Goal: Task Accomplishment & Management: Manage account settings

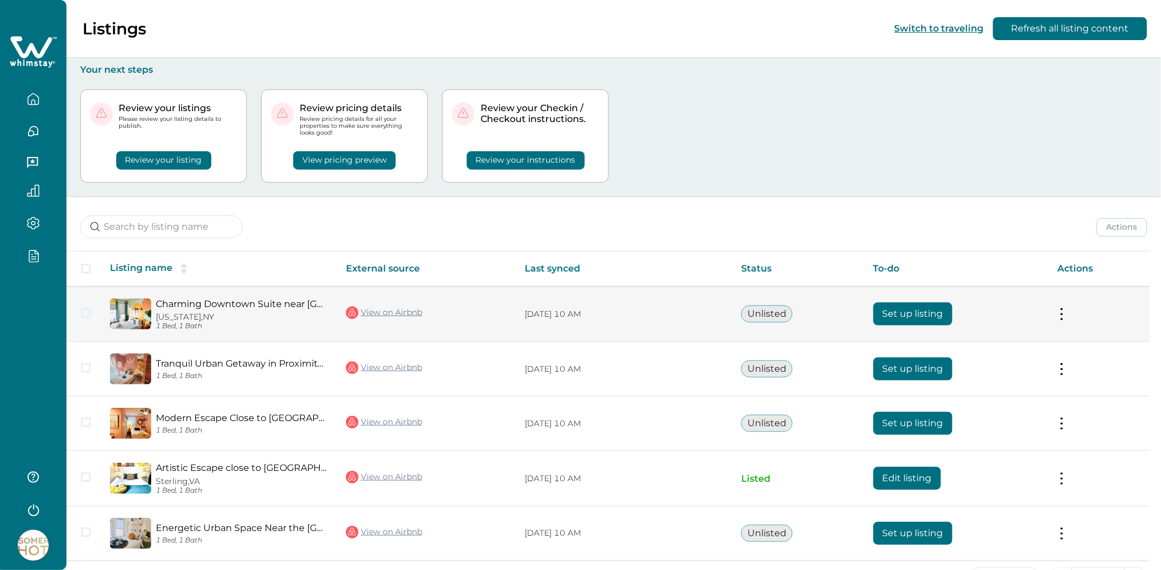
scroll to position [38, 0]
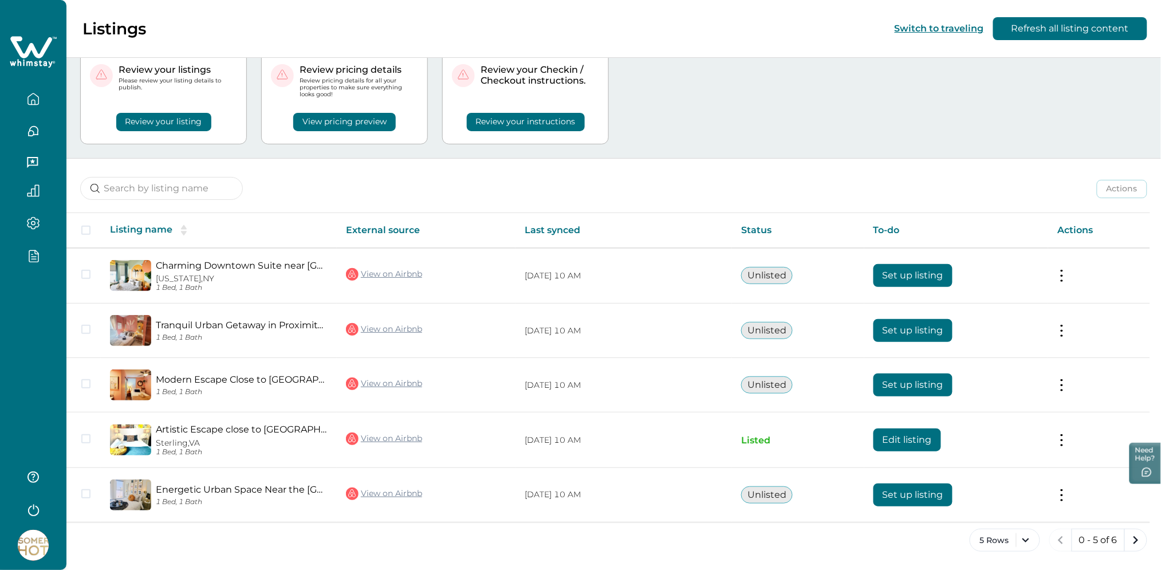
click at [21, 318] on div at bounding box center [33, 285] width 66 height 570
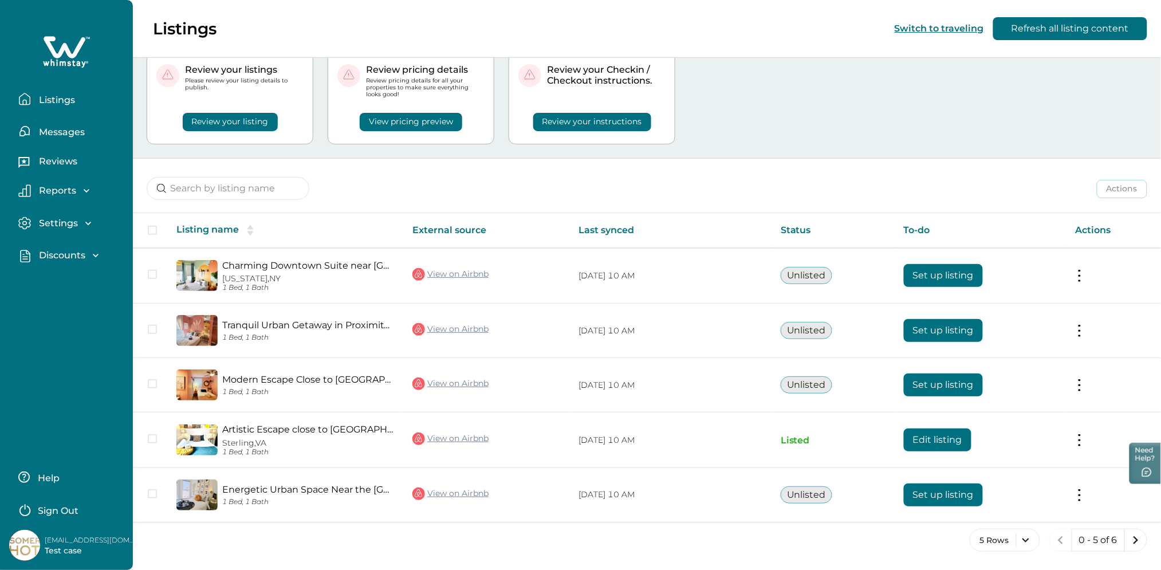
click at [87, 254] on div "Discounts" at bounding box center [66, 255] width 70 height 11
click at [77, 284] on p "Discounts" at bounding box center [61, 280] width 50 height 11
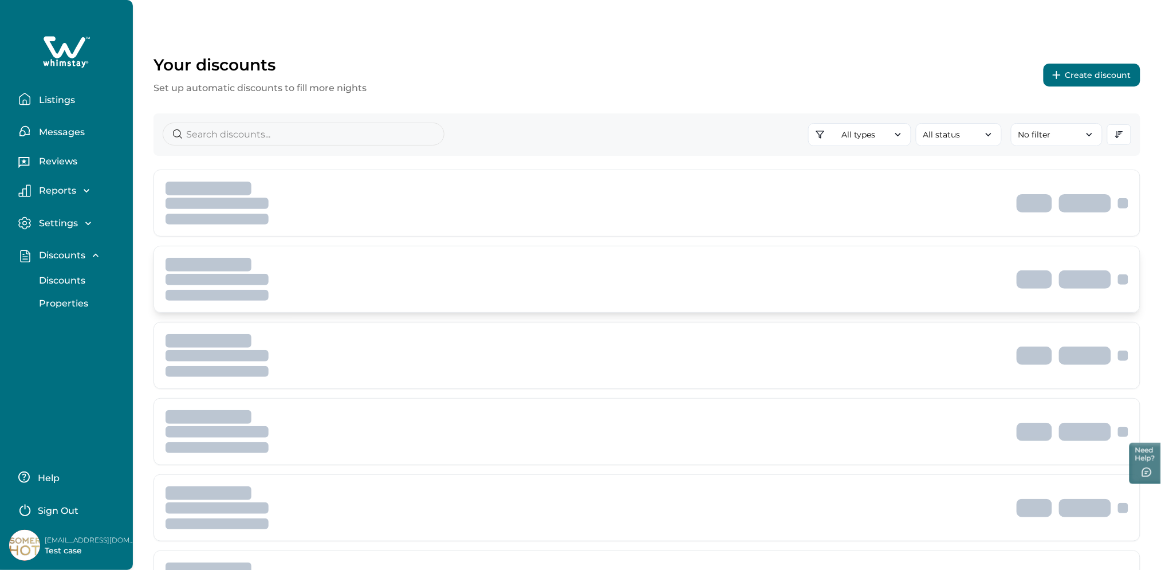
click at [459, 284] on div at bounding box center [585, 272] width 838 height 28
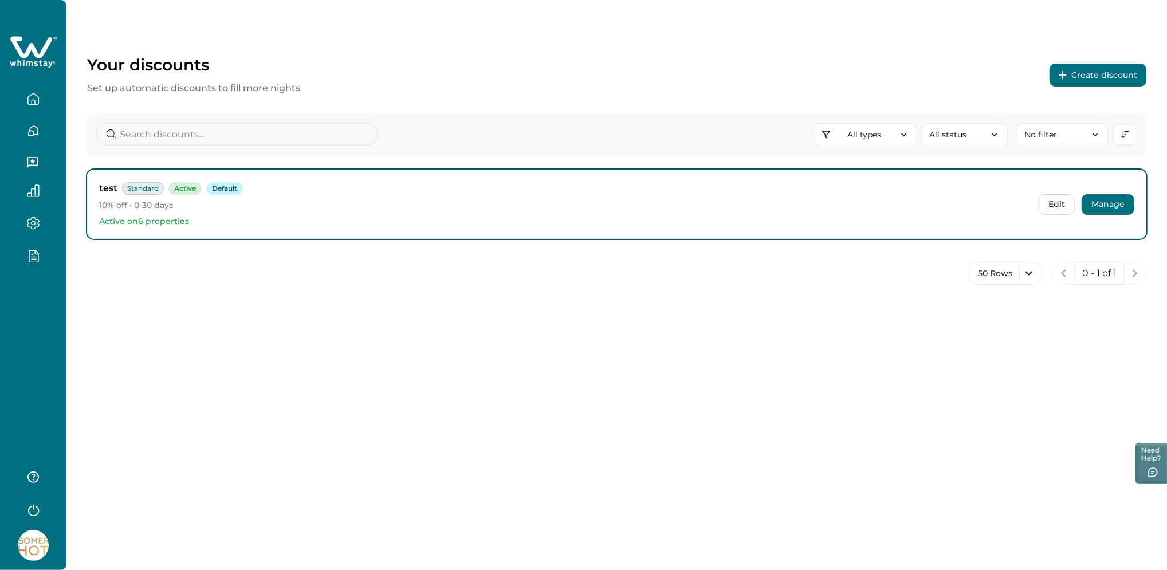
click at [1098, 208] on button "Manage" at bounding box center [1108, 204] width 53 height 21
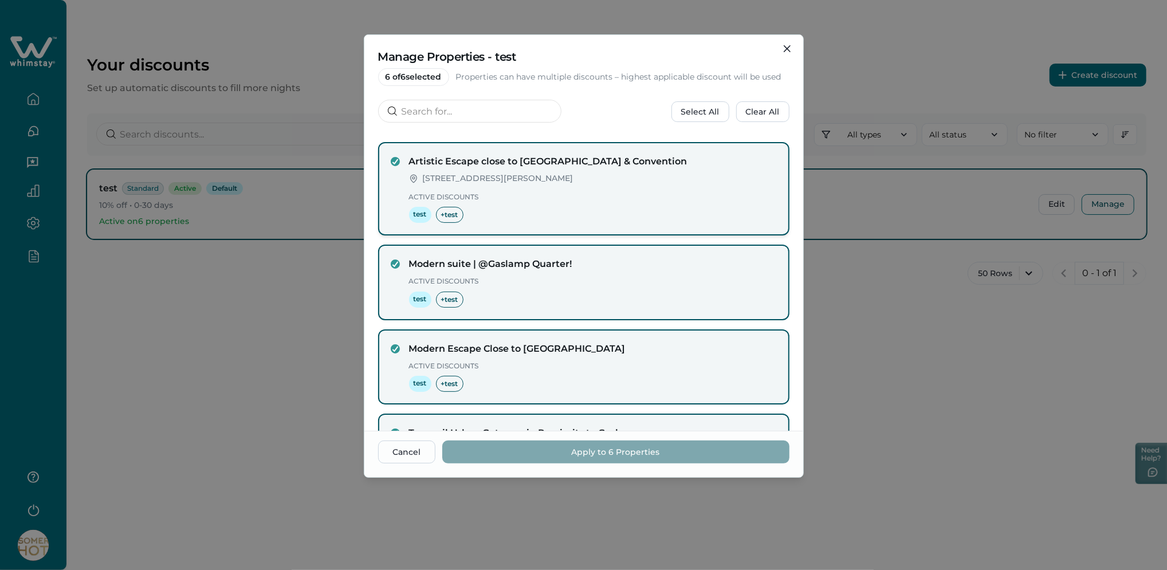
click at [607, 200] on p "Active Discounts" at bounding box center [593, 196] width 368 height 11
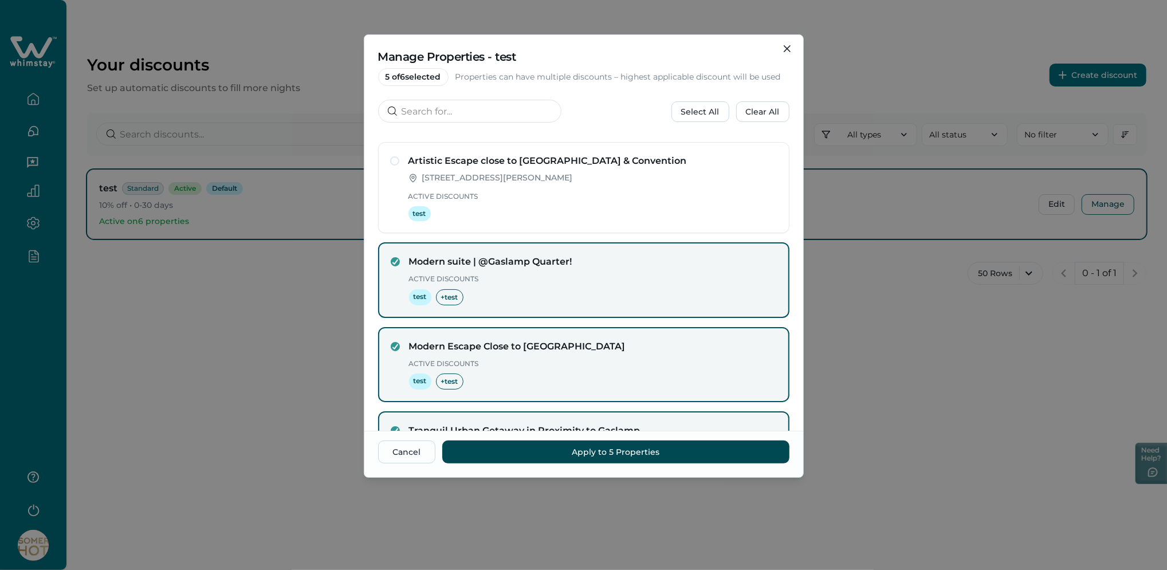
click at [596, 449] on button "Apply to 5 Properties" at bounding box center [615, 452] width 347 height 23
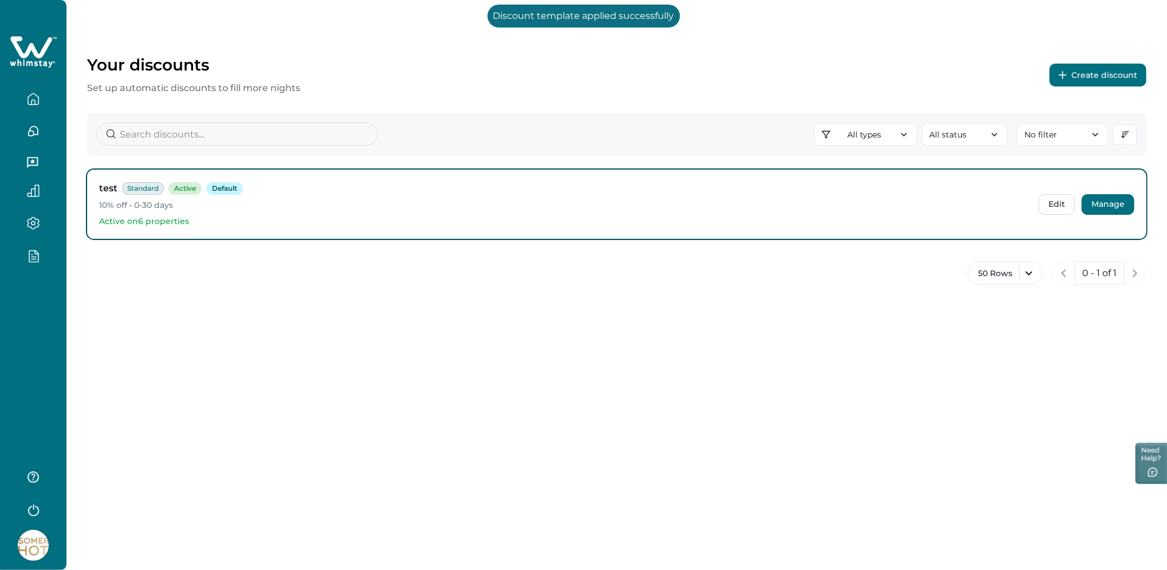
click at [1090, 205] on button "Manage" at bounding box center [1108, 204] width 53 height 21
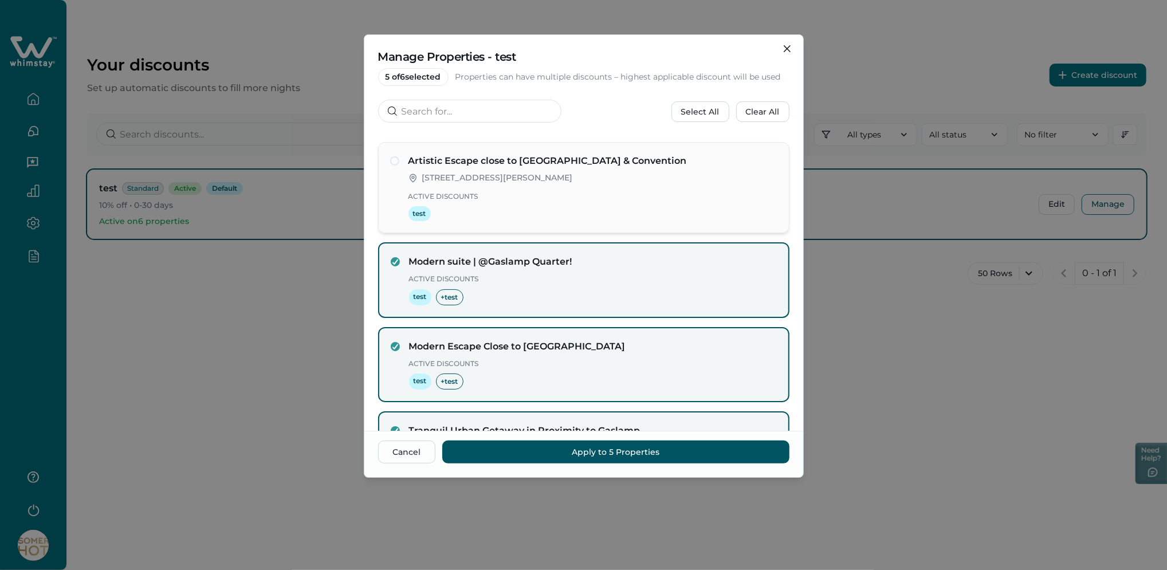
click at [634, 182] on div "[STREET_ADDRESS][PERSON_NAME]" at bounding box center [593, 177] width 369 height 11
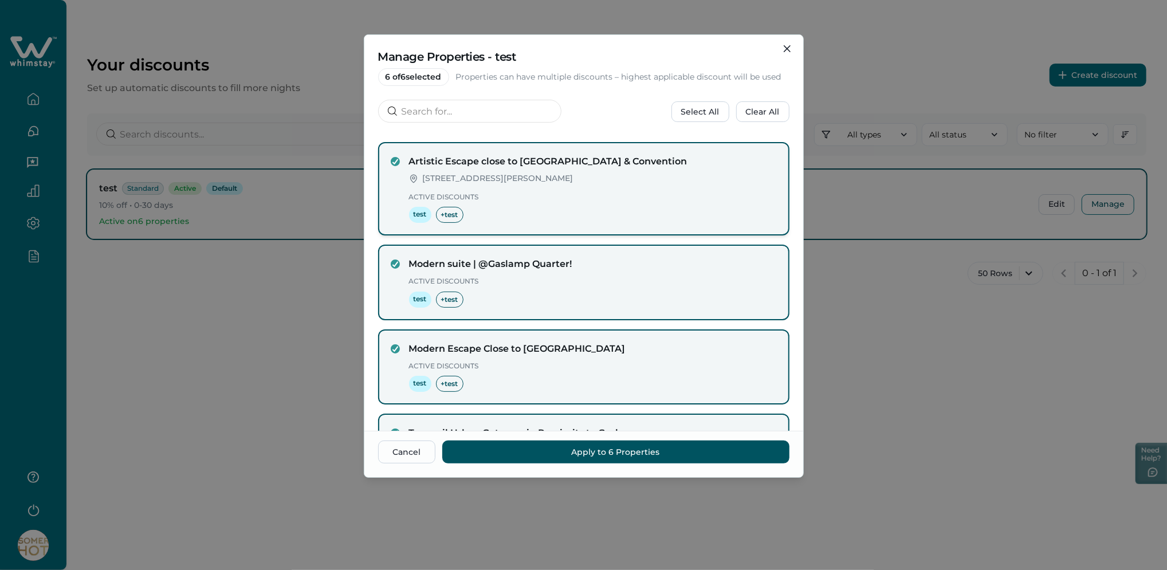
click at [610, 198] on p "Active Discounts" at bounding box center [593, 196] width 368 height 11
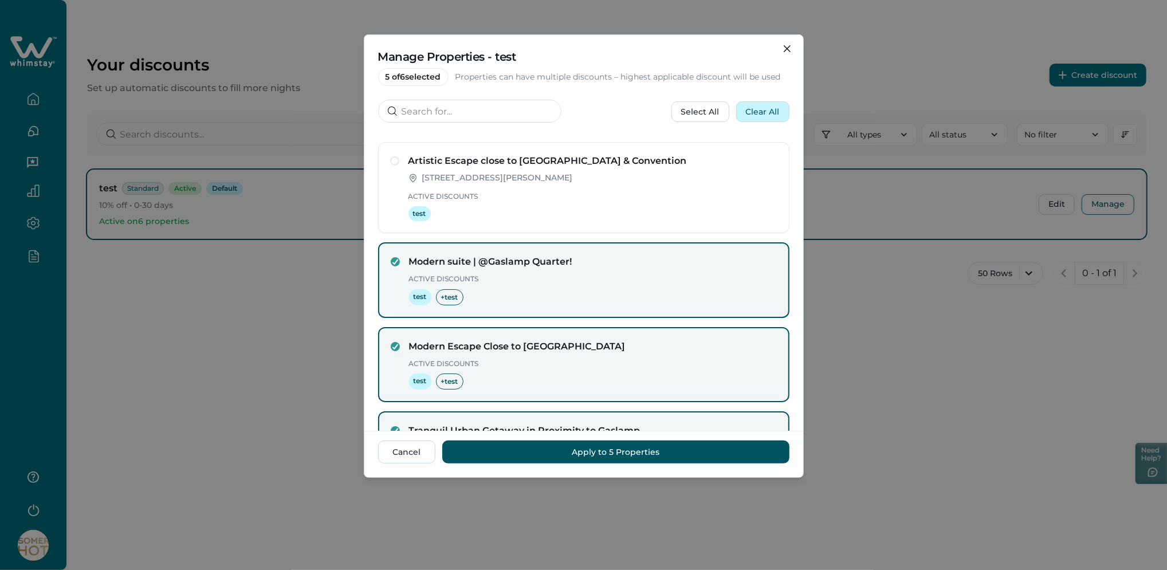
click at [741, 105] on button "Clear All" at bounding box center [762, 111] width 53 height 21
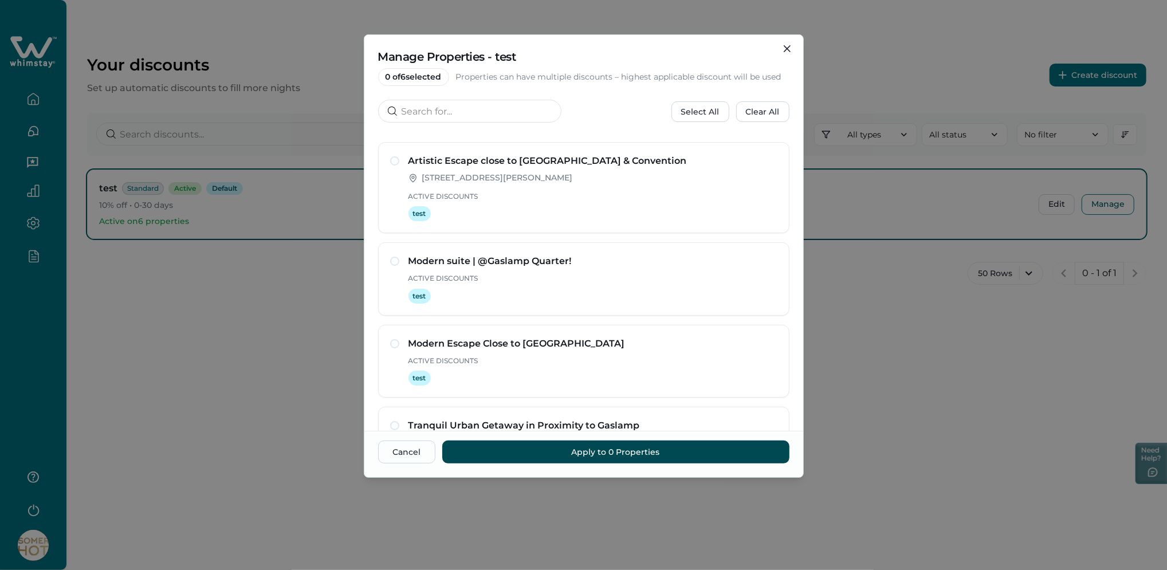
click at [576, 449] on button "Apply to 0 Properties" at bounding box center [615, 452] width 347 height 23
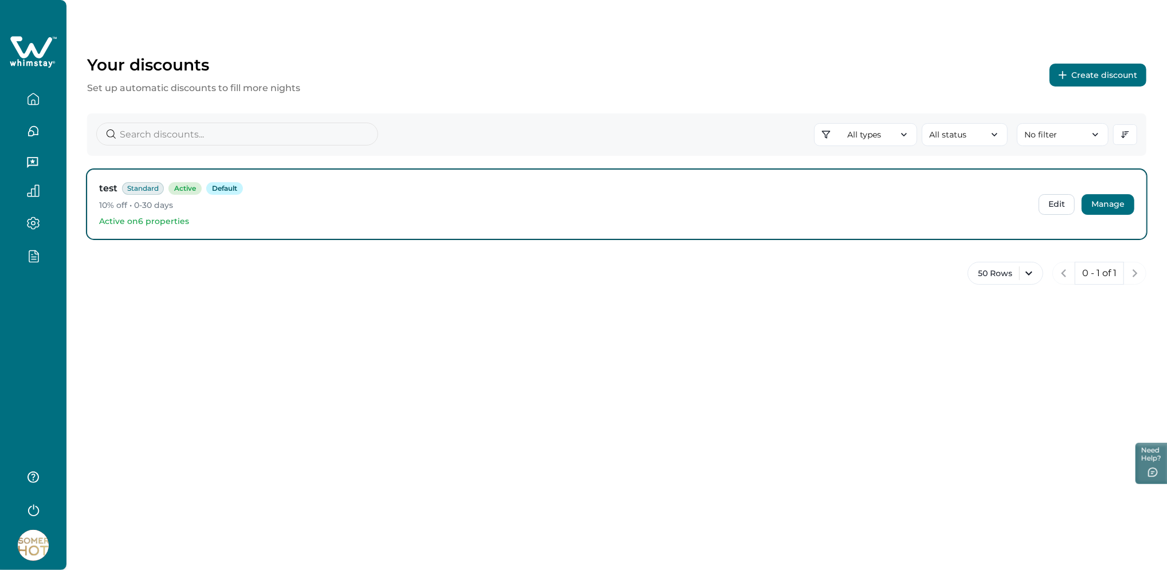
click at [1101, 201] on button "Manage" at bounding box center [1108, 204] width 53 height 21
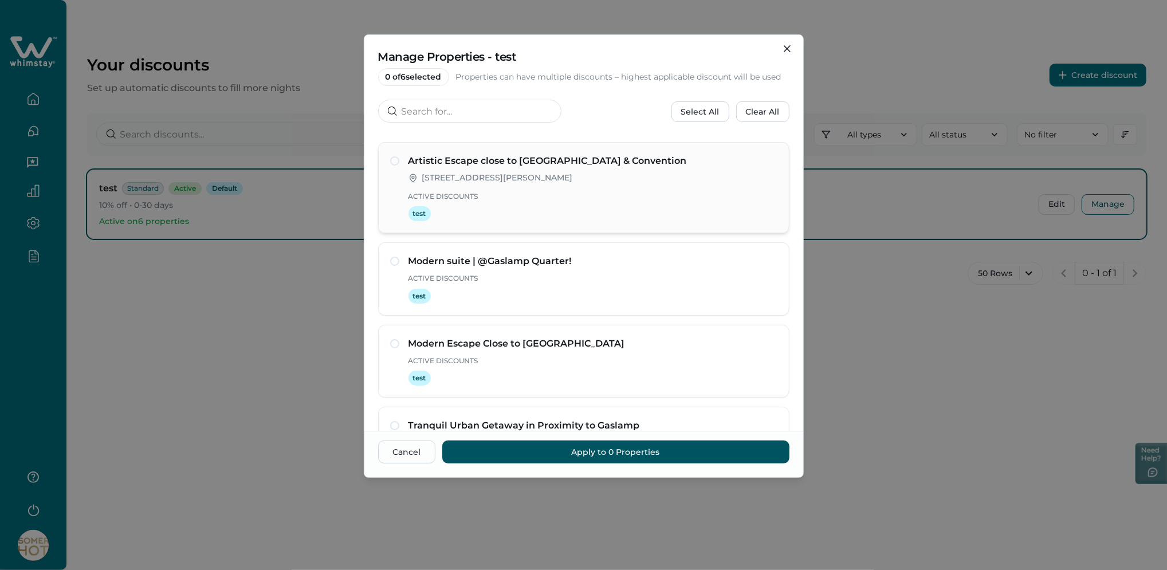
click at [574, 191] on p "Active Discounts" at bounding box center [593, 196] width 369 height 11
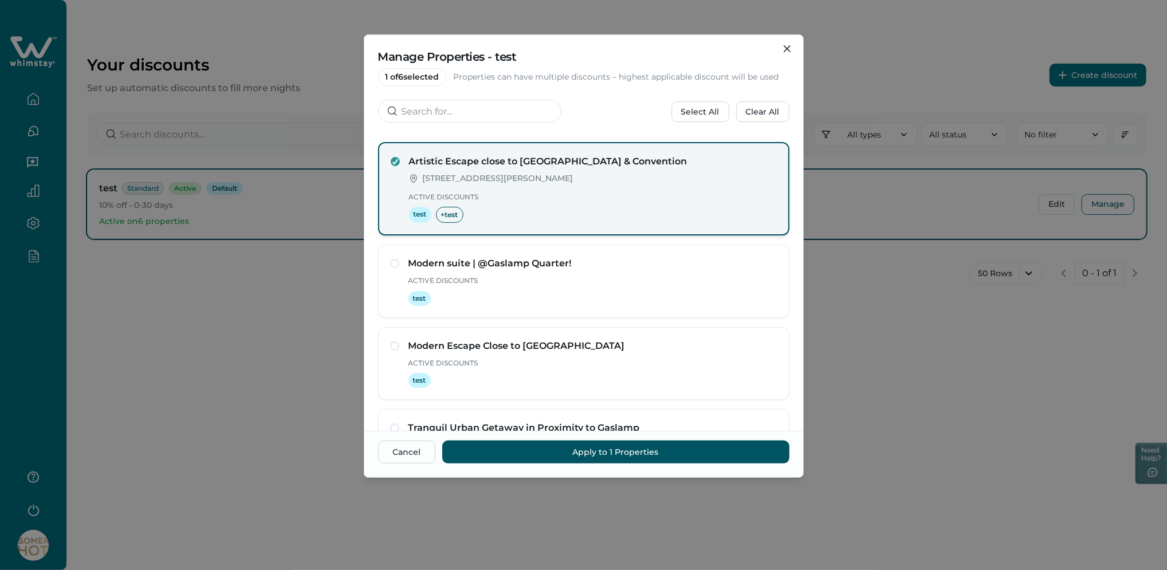
click at [575, 190] on div "Artistic Escape close to Balboa Park & Convention 100 Ruritan Rd, Sterling, VA,…" at bounding box center [593, 189] width 368 height 68
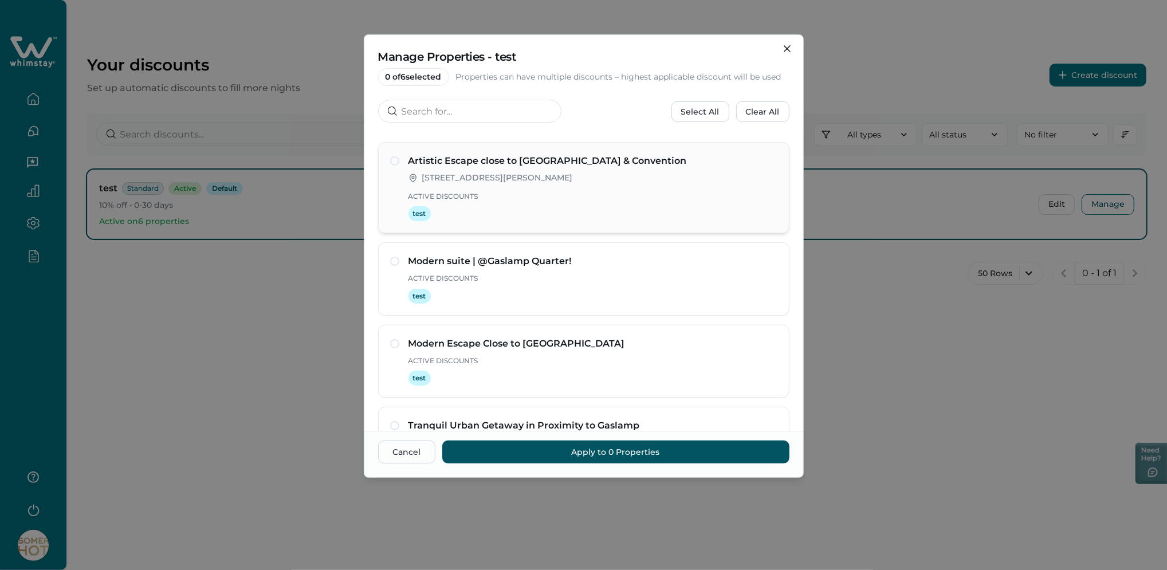
click at [575, 190] on div "Artistic Escape close to Balboa Park & Convention 100 Ruritan Rd, Sterling, VA,…" at bounding box center [593, 187] width 369 height 67
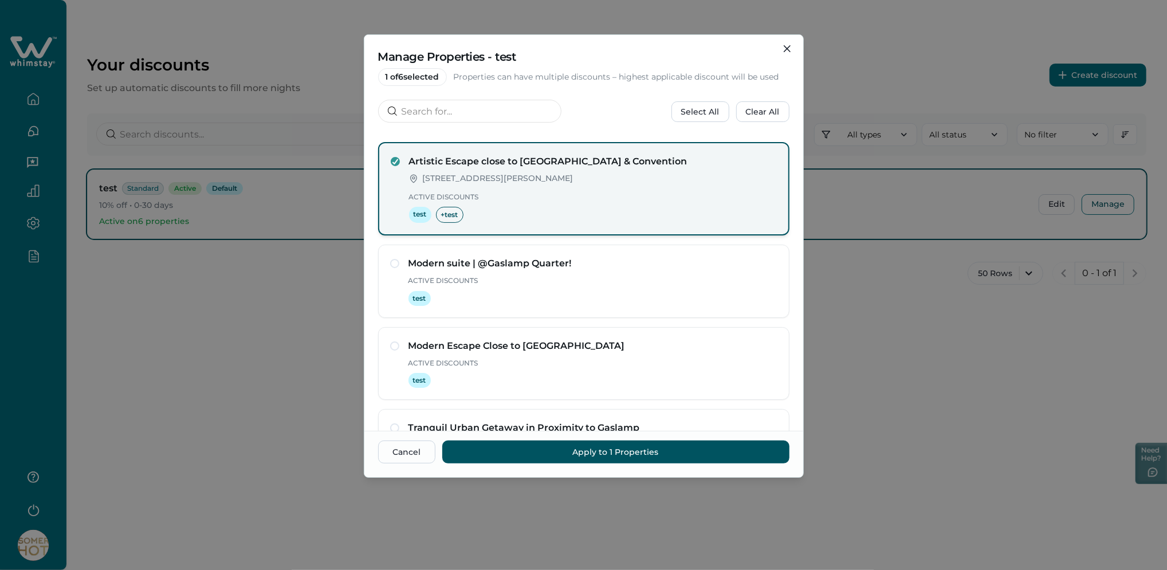
click at [573, 187] on div "Artistic Escape close to Balboa Park & Convention 100 Ruritan Rd, Sterling, VA,…" at bounding box center [593, 189] width 368 height 68
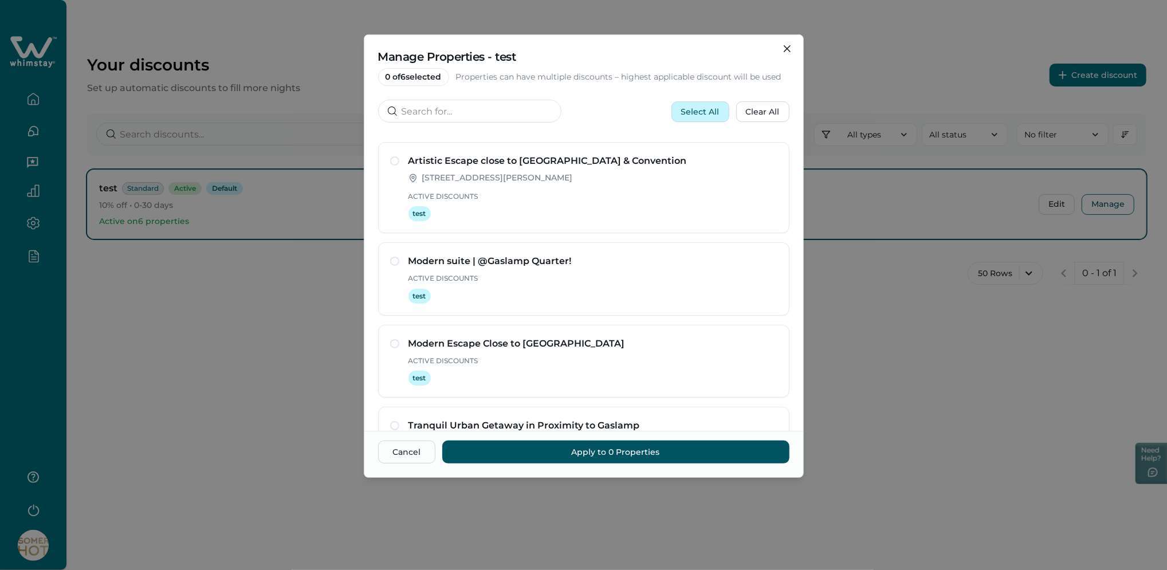
click at [718, 110] on button "Select All" at bounding box center [701, 111] width 58 height 21
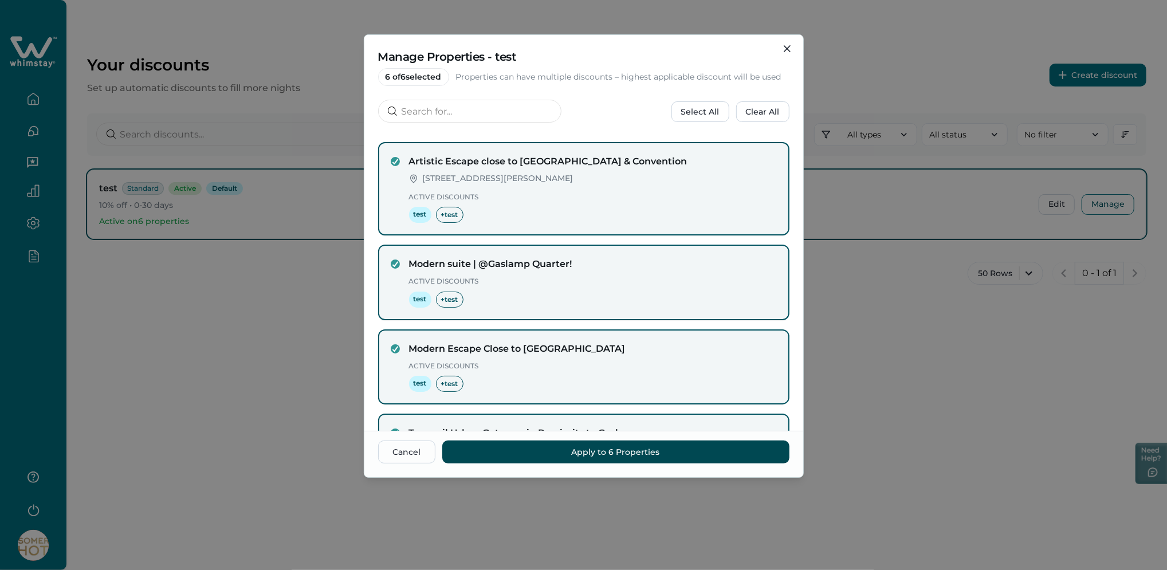
click at [628, 456] on button "Apply to 6 Properties" at bounding box center [615, 452] width 347 height 23
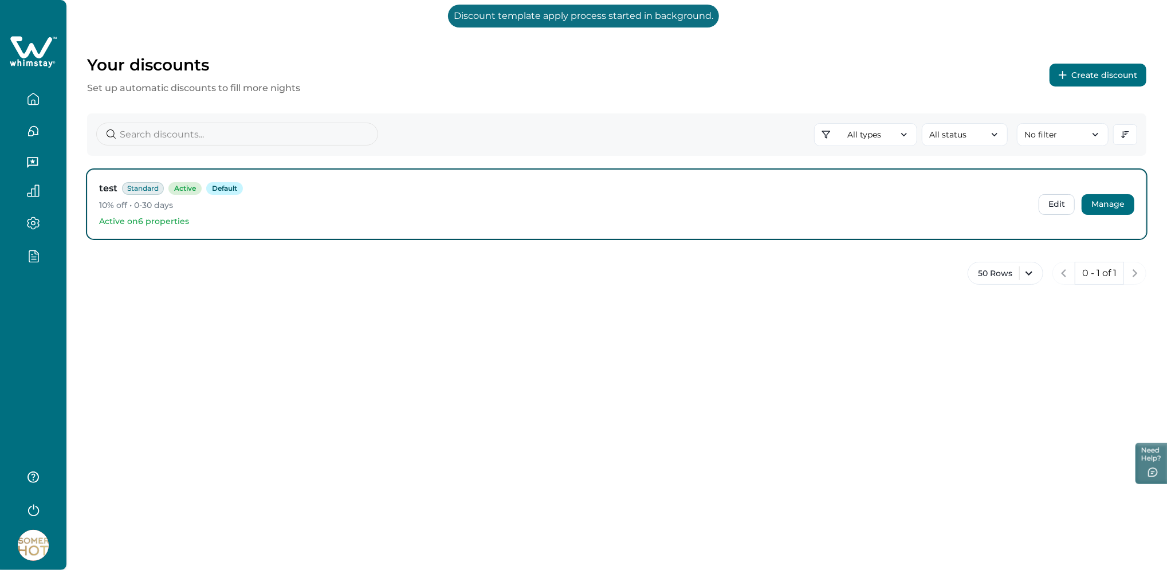
click at [1114, 201] on button "Manage" at bounding box center [1108, 204] width 53 height 21
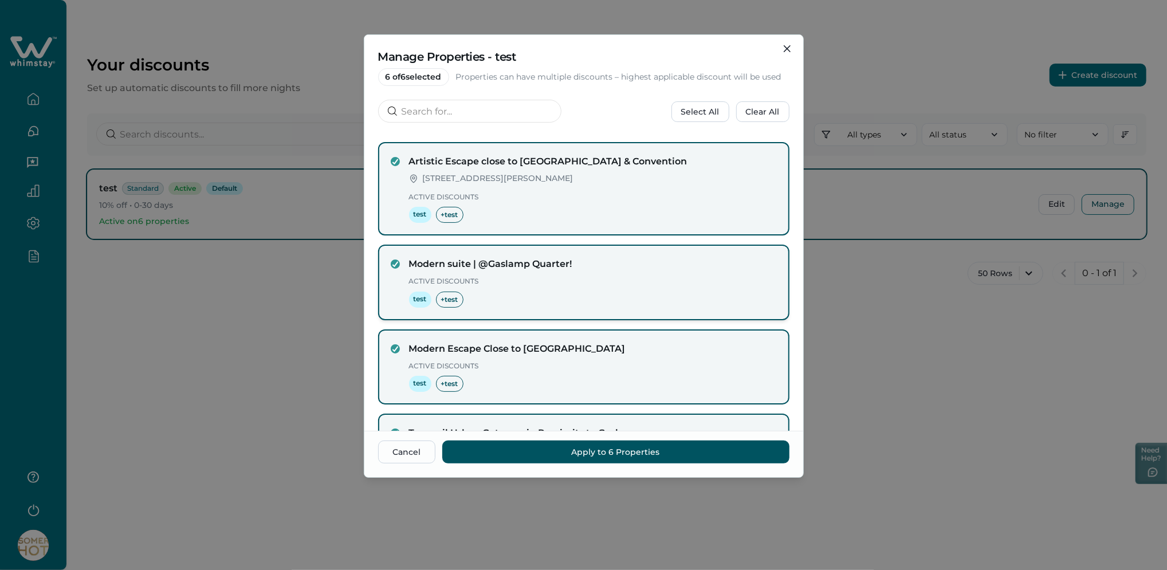
scroll to position [296, 0]
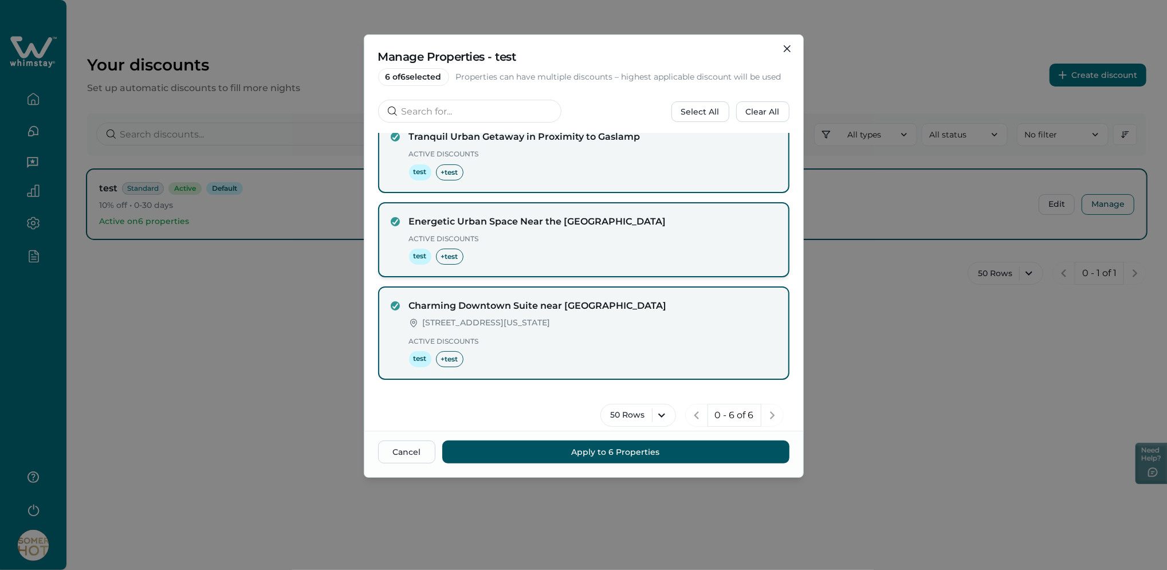
click at [615, 265] on div "Energetic Urban Space Near the Gaslamp District Active Discounts test + test" at bounding box center [583, 240] width 411 height 76
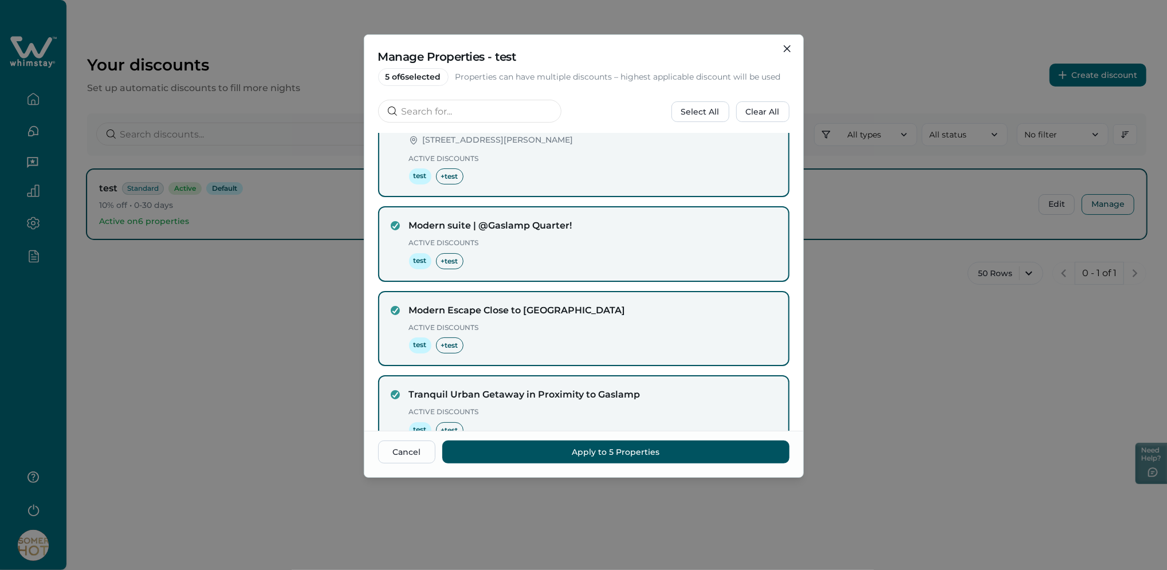
scroll to position [0, 0]
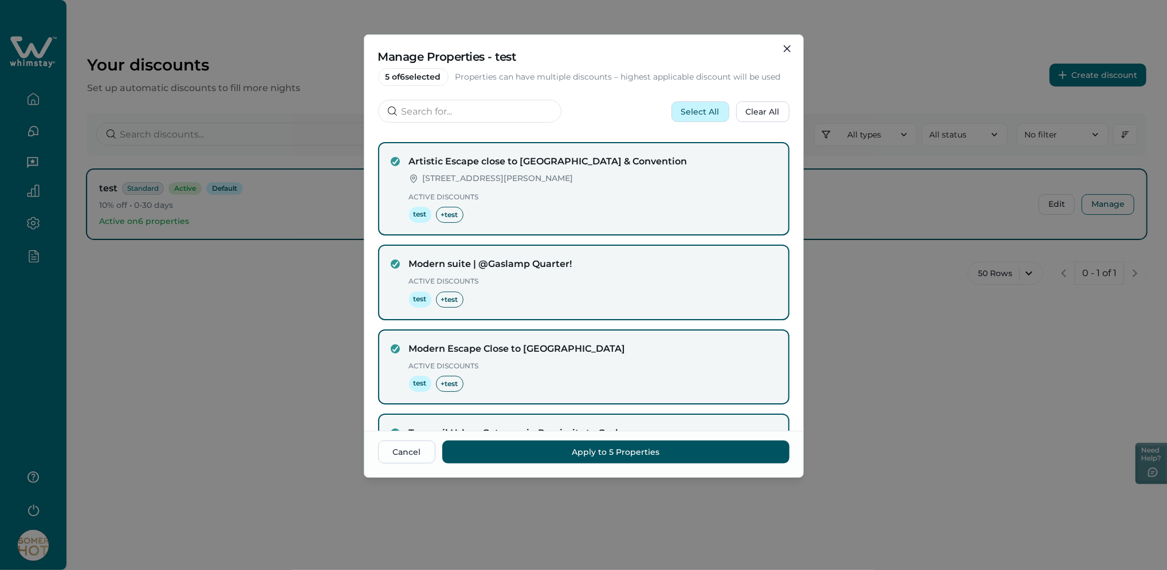
click at [709, 116] on button "Select All" at bounding box center [701, 111] width 58 height 21
click at [754, 111] on button "Clear All" at bounding box center [762, 111] width 53 height 21
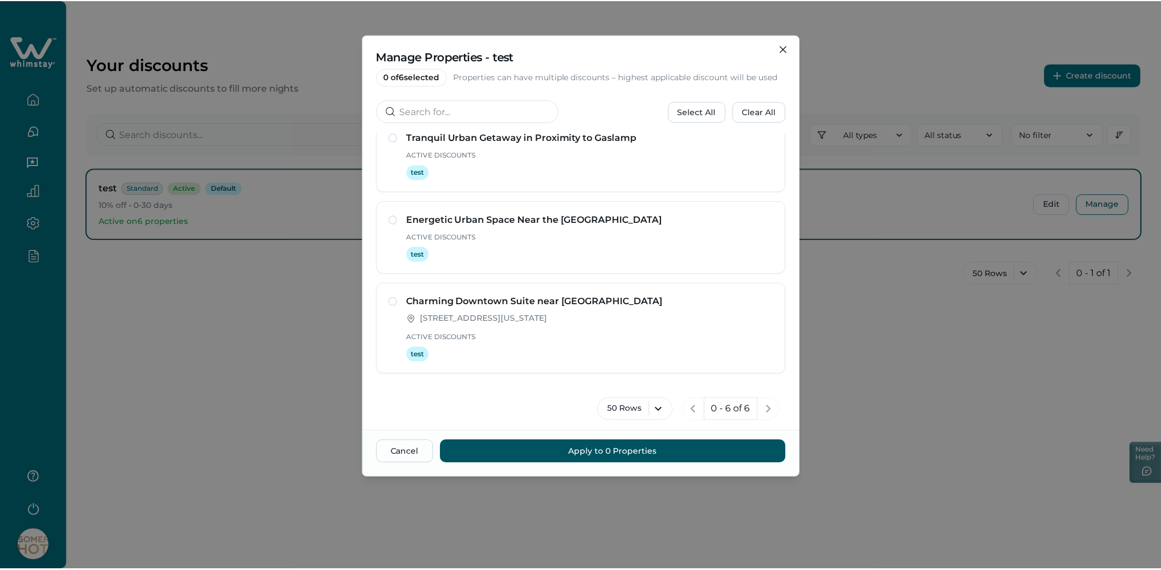
scroll to position [289, 0]
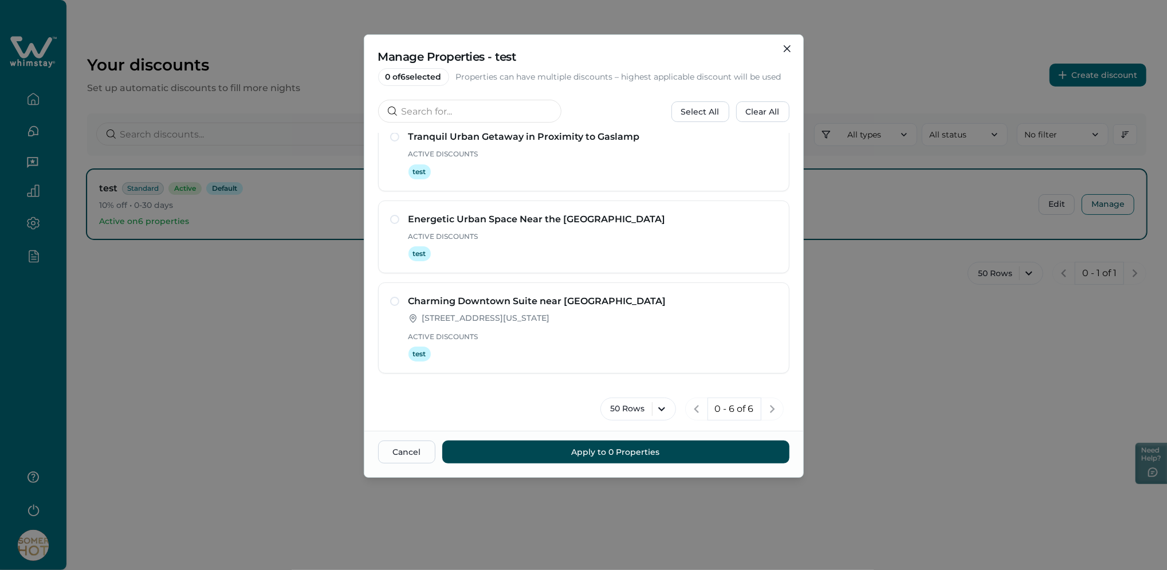
click at [603, 456] on button "Apply to 0 Properties" at bounding box center [615, 452] width 347 height 23
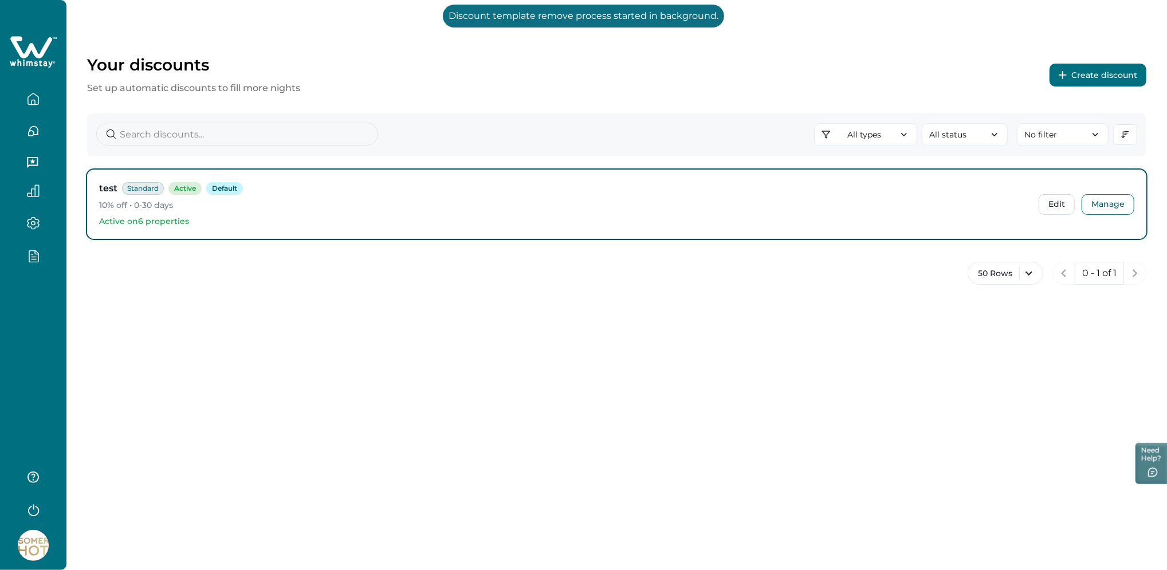
click at [574, 400] on div "Your discounts Set up automatic discounts to fill more nights Create discount A…" at bounding box center [616, 285] width 1101 height 570
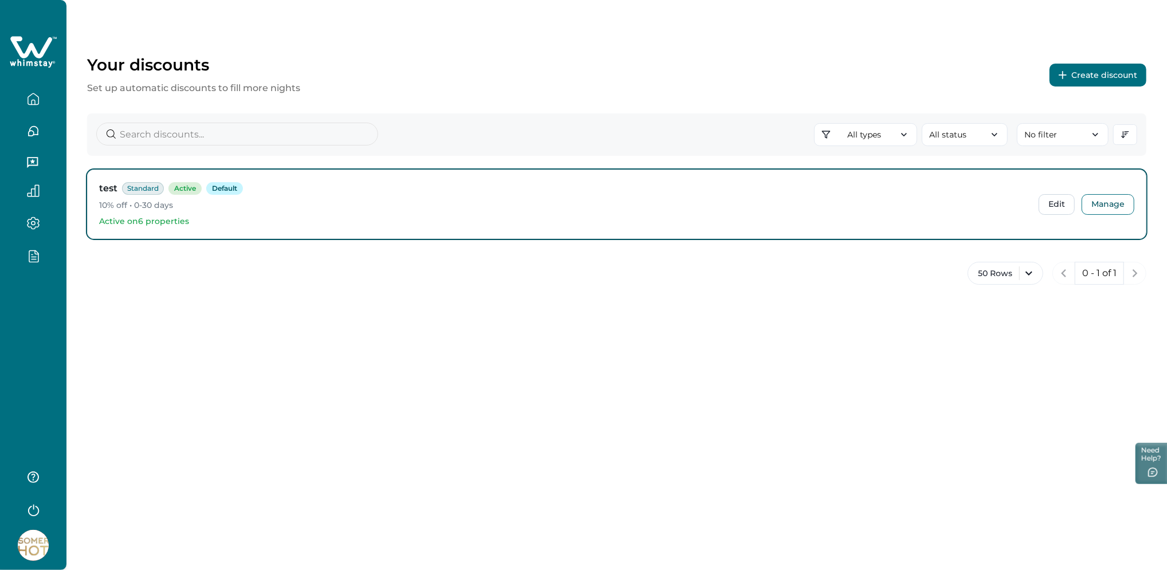
click at [29, 269] on div at bounding box center [33, 260] width 48 height 23
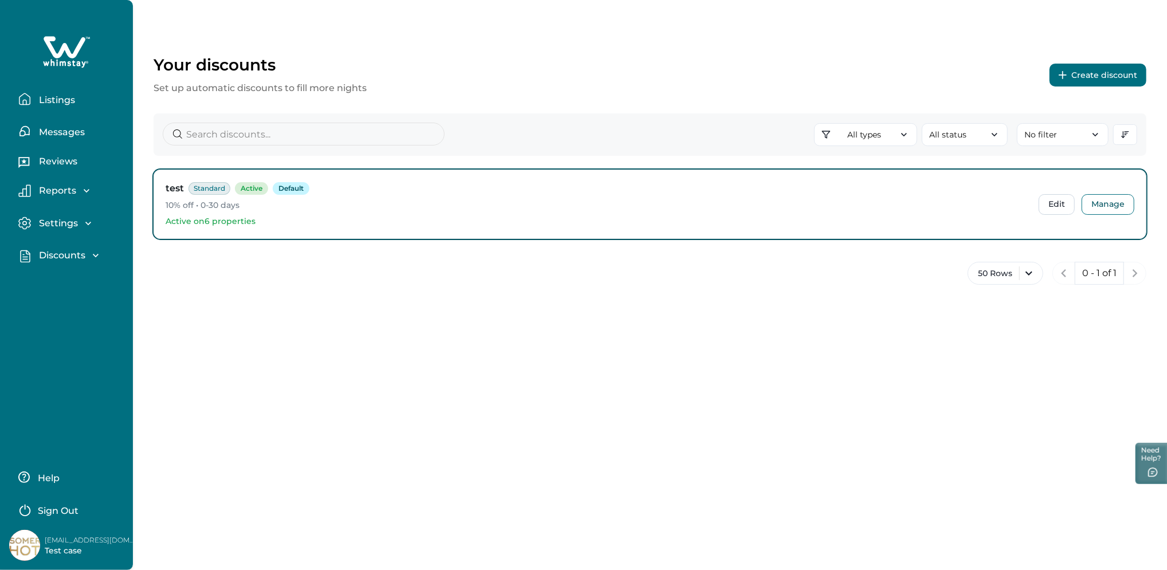
click at [69, 95] on p "Listings" at bounding box center [56, 100] width 40 height 11
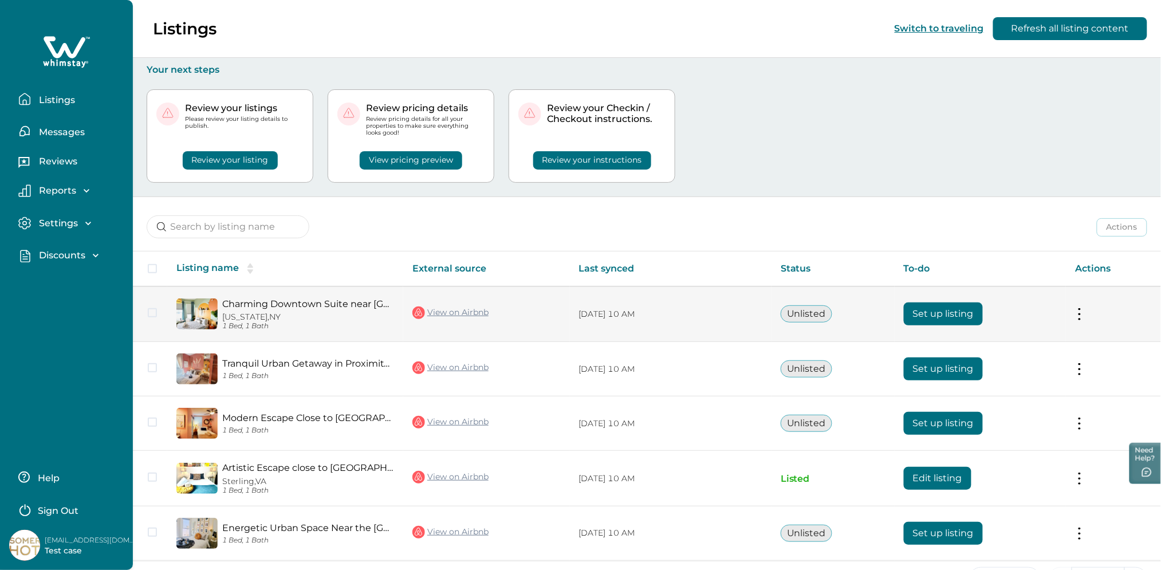
click at [937, 321] on button "Set up listing" at bounding box center [943, 314] width 79 height 23
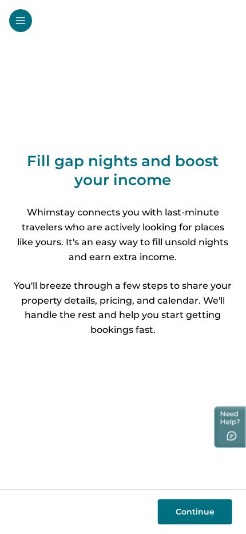
click at [184, 523] on button "Continue" at bounding box center [195, 512] width 74 height 25
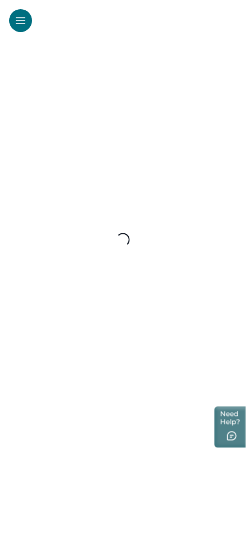
select select "NY"
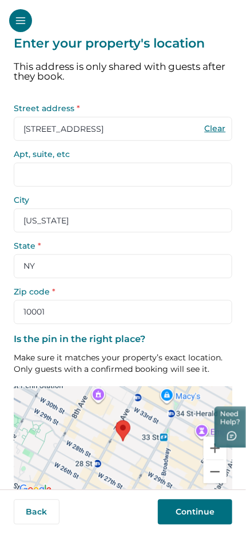
click at [17, 18] on icon "Open Sidebar" at bounding box center [20, 20] width 11 height 11
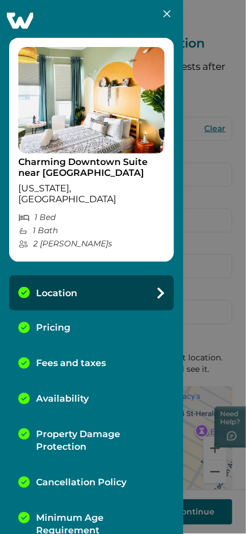
click at [241, 72] on div "Charming Downtown Suite near Convention Center New York, NY 1 Bed 1 Bath 2 Max …" at bounding box center [123, 267] width 246 height 534
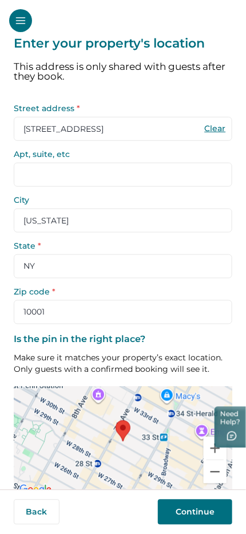
click at [22, 18] on icon "Open Sidebar" at bounding box center [20, 20] width 11 height 11
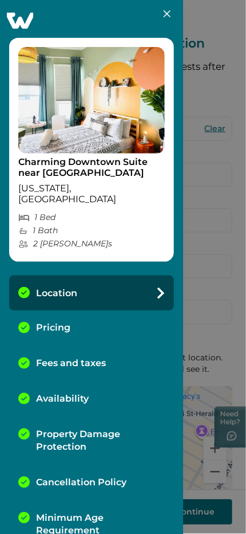
click at [222, 76] on div "Charming Downtown Suite near Convention Center New York, NY 1 Bed 1 Bath 2 Max …" at bounding box center [123, 267] width 246 height 534
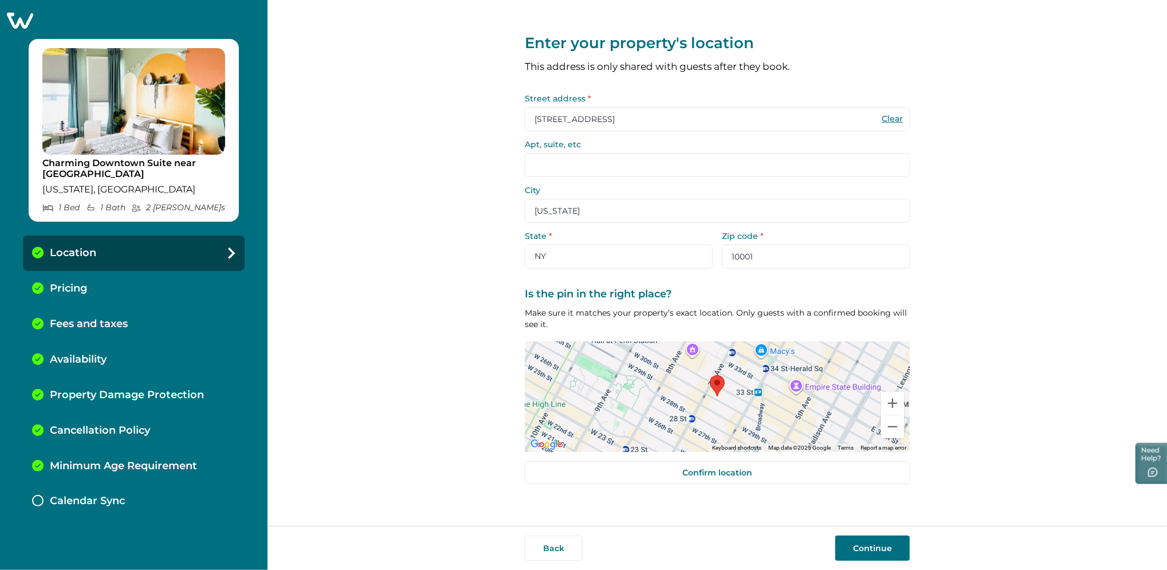
click at [21, 19] on icon at bounding box center [20, 20] width 28 height 18
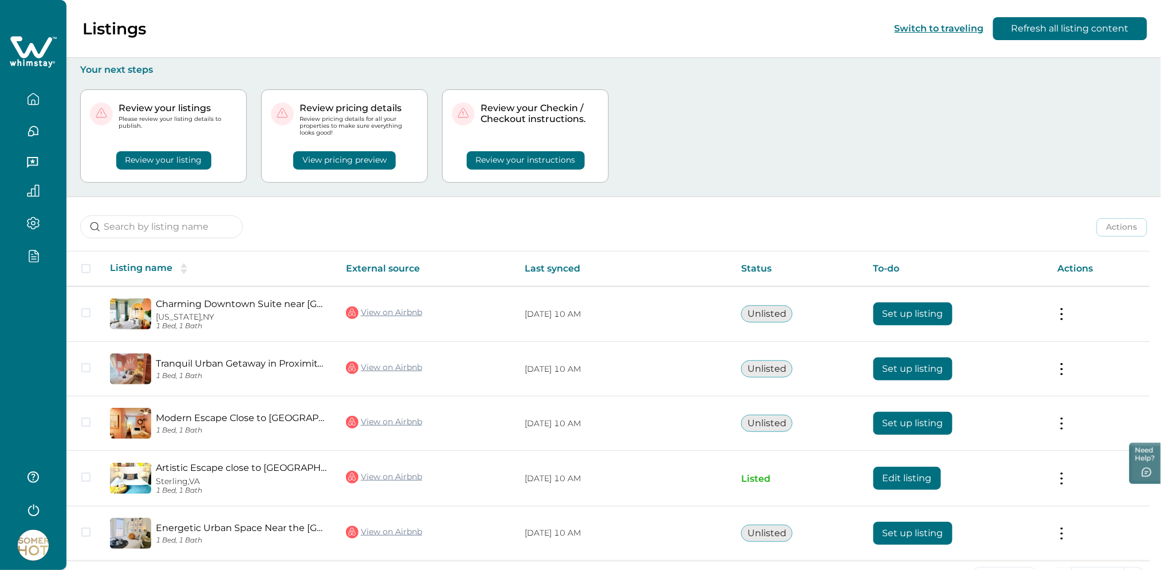
click at [26, 245] on div at bounding box center [33, 255] width 48 height 33
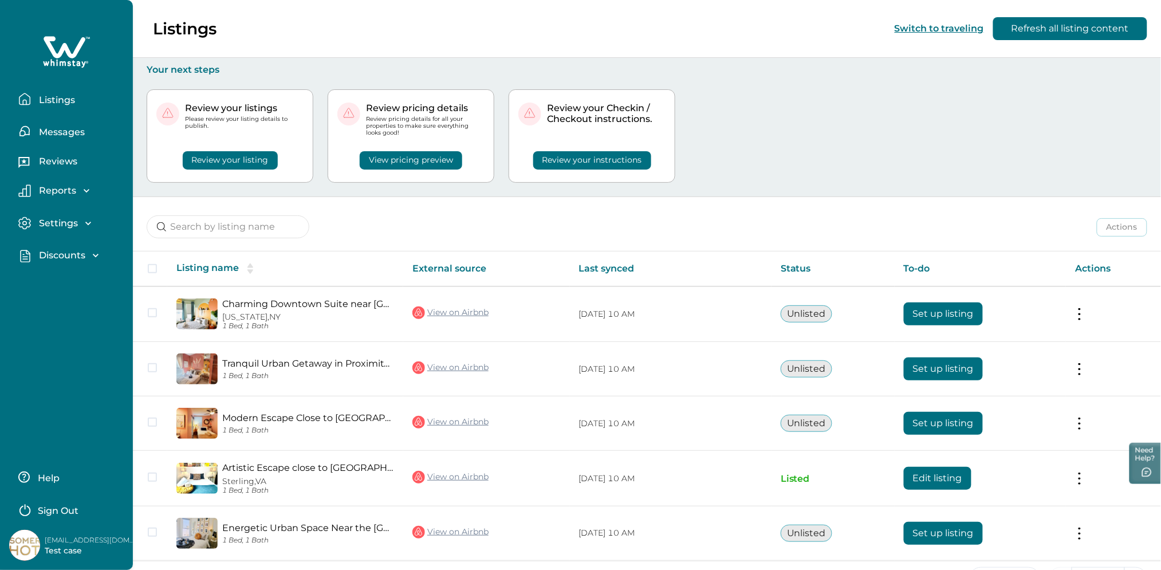
click at [76, 256] on p "Discounts" at bounding box center [61, 255] width 50 height 11
click at [66, 286] on button "Discounts" at bounding box center [78, 280] width 105 height 23
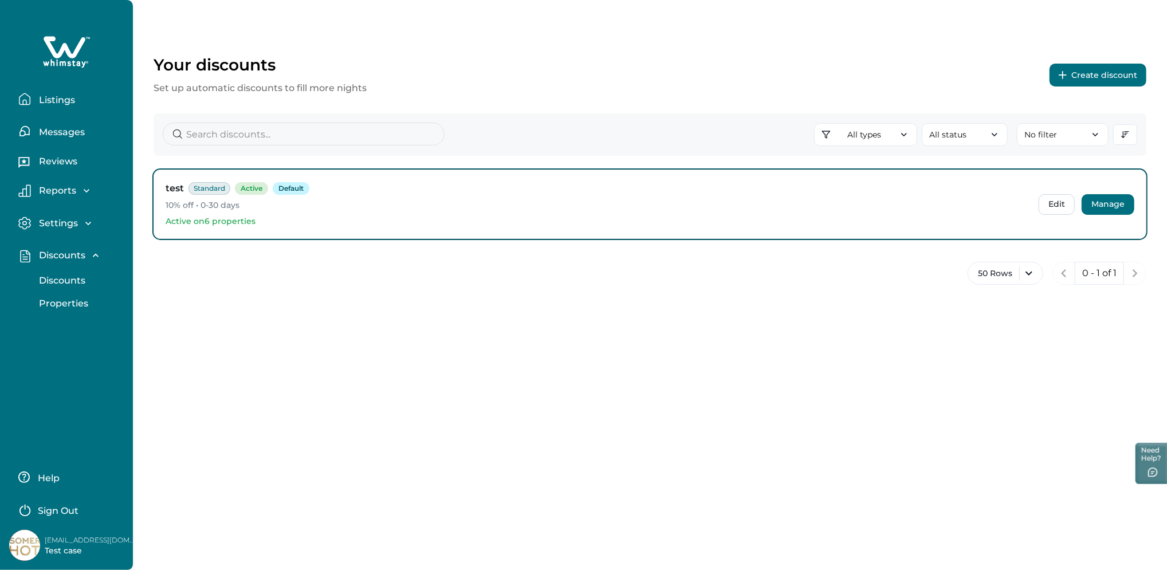
click at [1121, 195] on button "Manage" at bounding box center [1108, 204] width 53 height 21
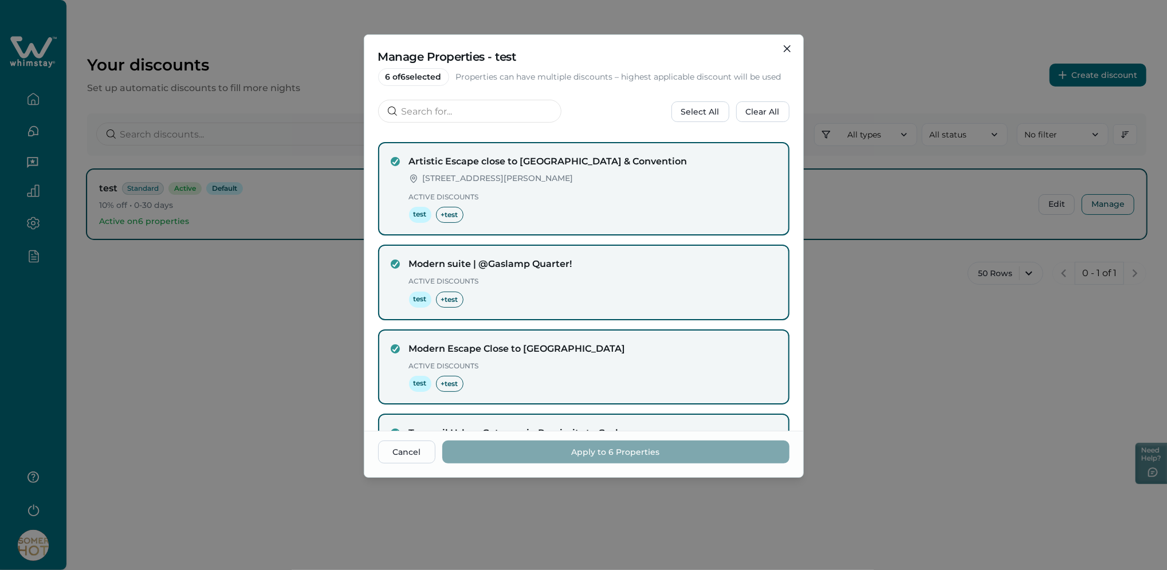
click at [157, 308] on div "Manage Properties - test 6 of 6 selected Properties can have multiple discounts…" at bounding box center [583, 285] width 1167 height 570
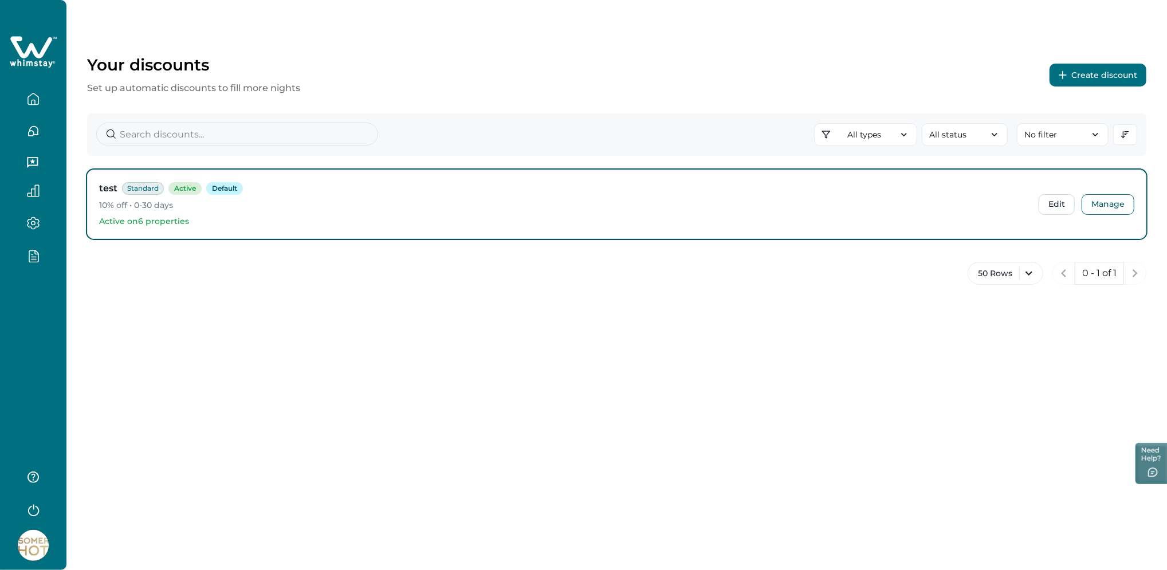
click at [33, 95] on icon "button" at bounding box center [33, 99] width 13 height 13
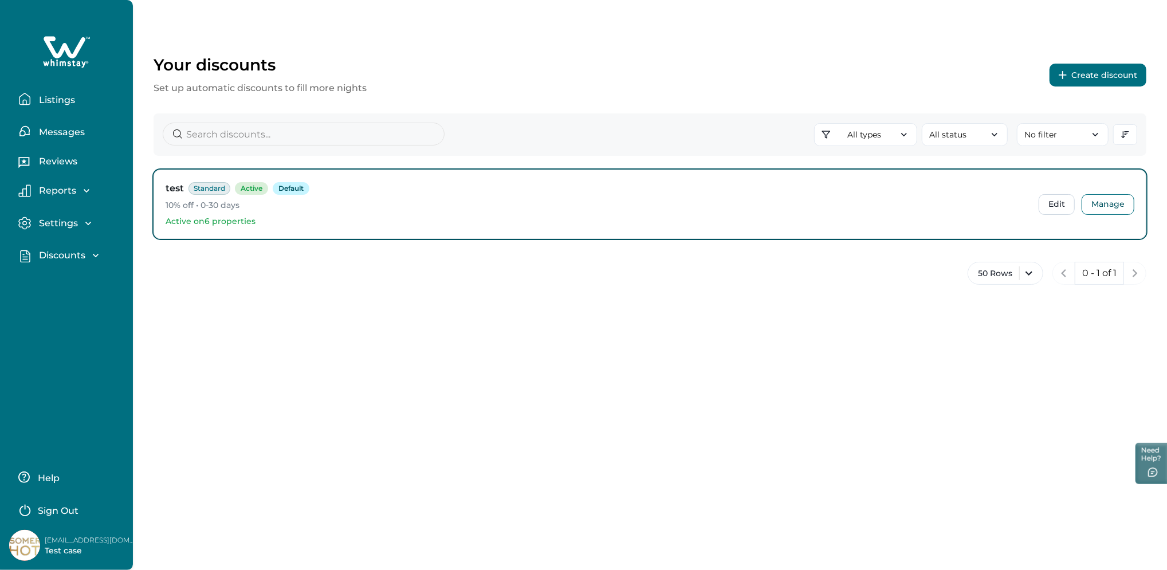
click at [88, 88] on button "Listings" at bounding box center [70, 99] width 105 height 23
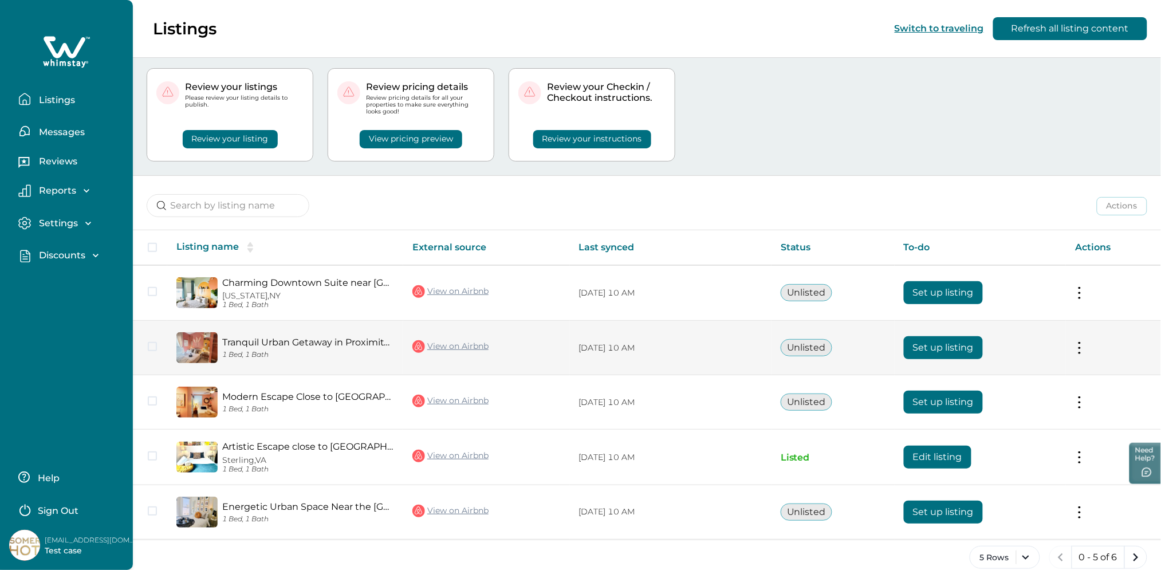
scroll to position [38, 0]
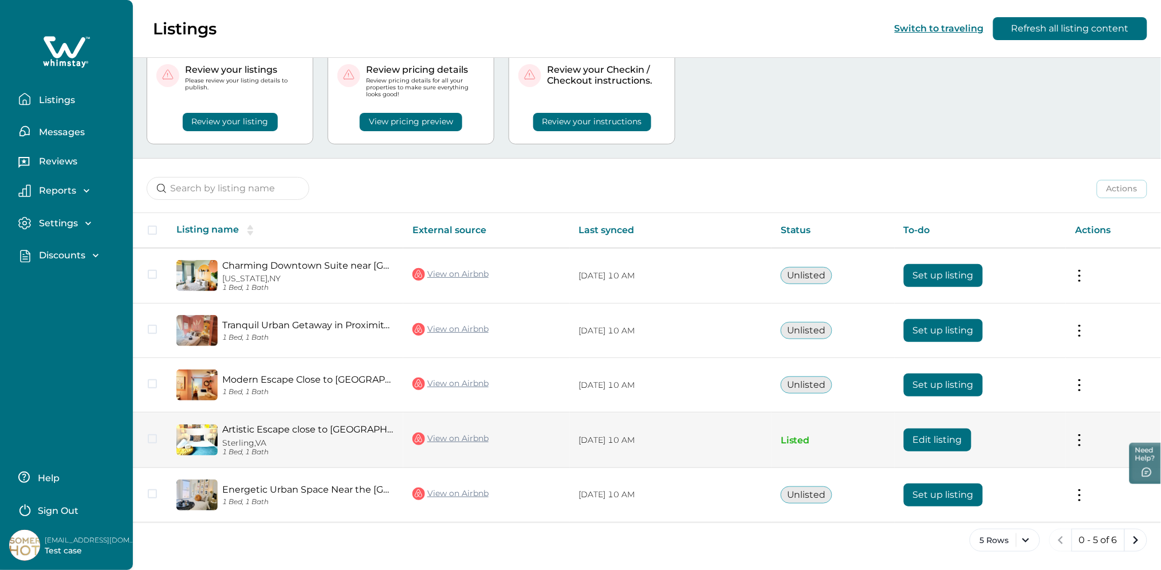
click at [946, 437] on button "Edit listing" at bounding box center [938, 440] width 68 height 23
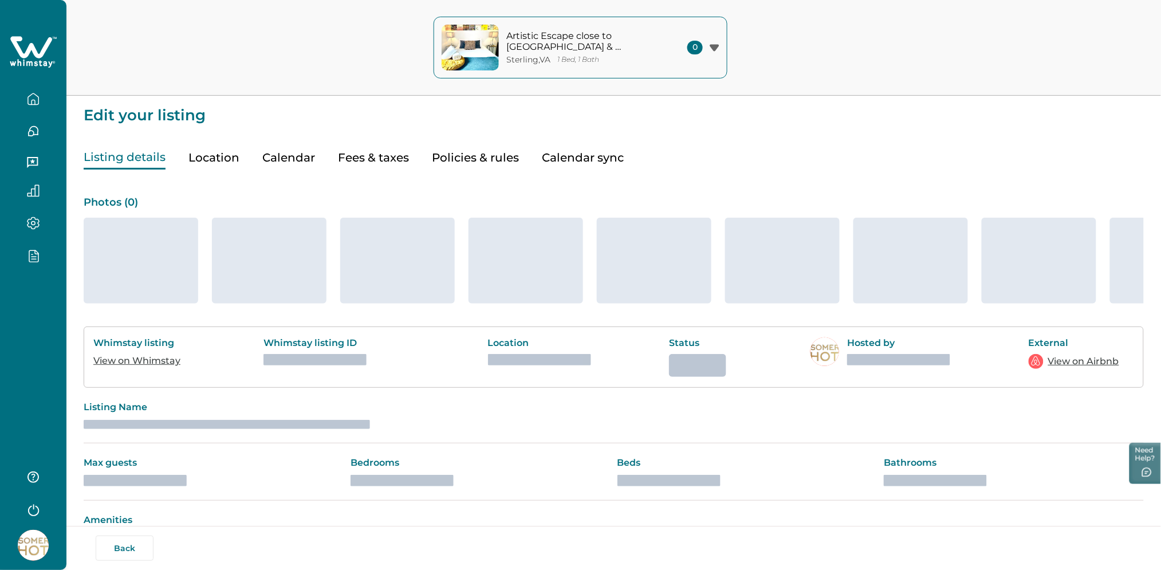
drag, startPoint x: 727, startPoint y: 284, endPoint x: 372, endPoint y: 150, distance: 379.5
click at [470, 156] on div "Listing details Location Calendar Fees & taxes Policies & rules Calendar sync P…" at bounding box center [614, 368] width 1061 height 490
drag, startPoint x: 372, startPoint y: 150, endPoint x: 375, endPoint y: 157, distance: 7.4
click at [374, 146] on div "Listing details Location Calendar Fees & taxes Policies & rules Calendar sync" at bounding box center [614, 146] width 1061 height 46
click at [372, 154] on button "Fees & taxes" at bounding box center [373, 157] width 71 height 23
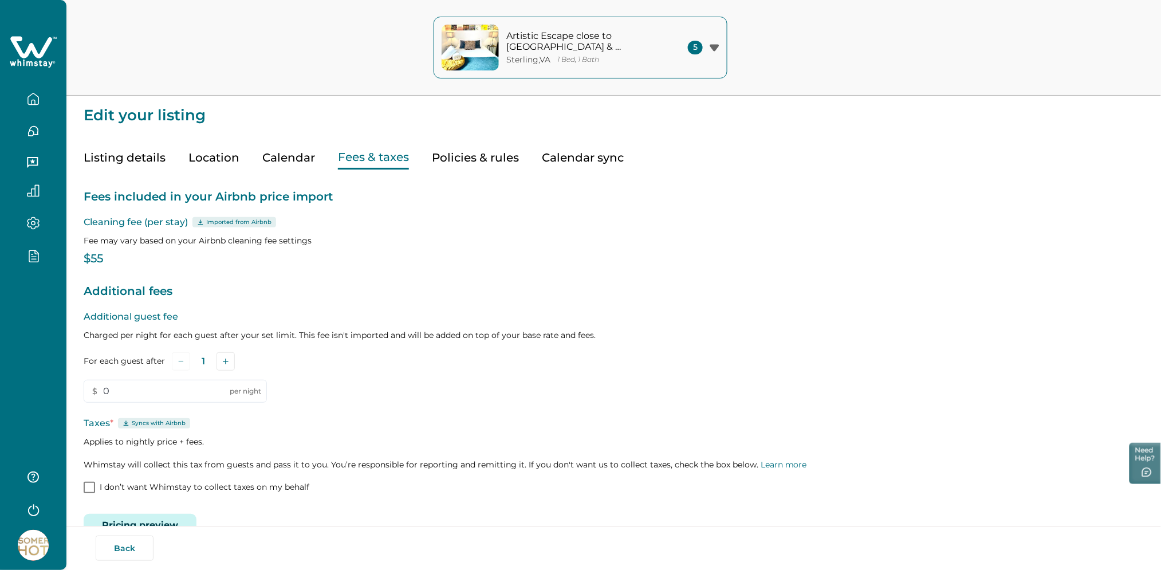
click at [375, 157] on button "Fees & taxes" at bounding box center [373, 157] width 71 height 23
type input "0"
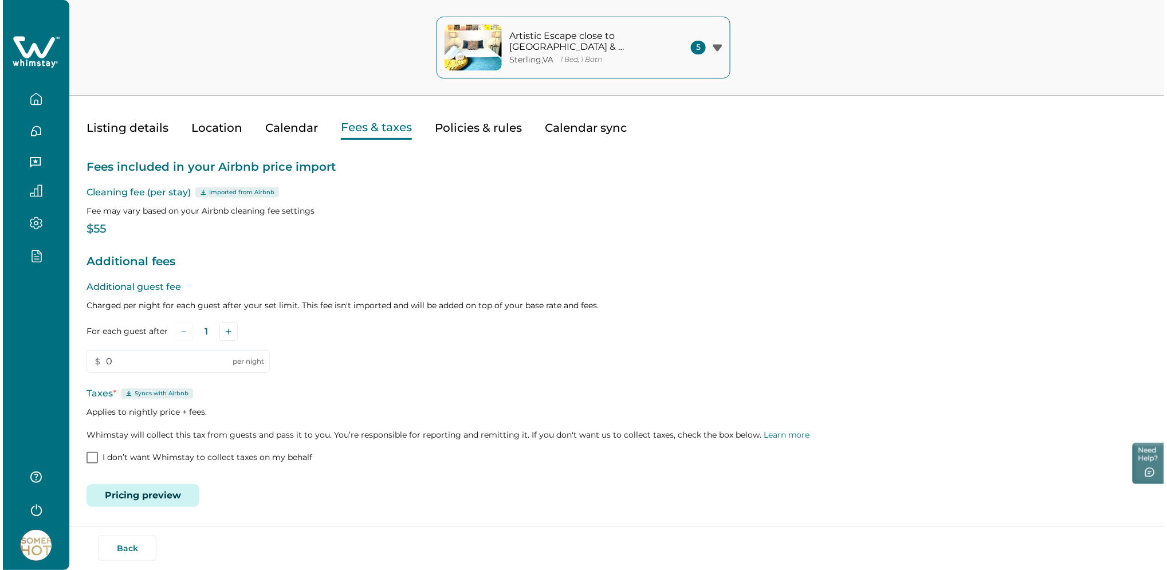
scroll to position [30, 0]
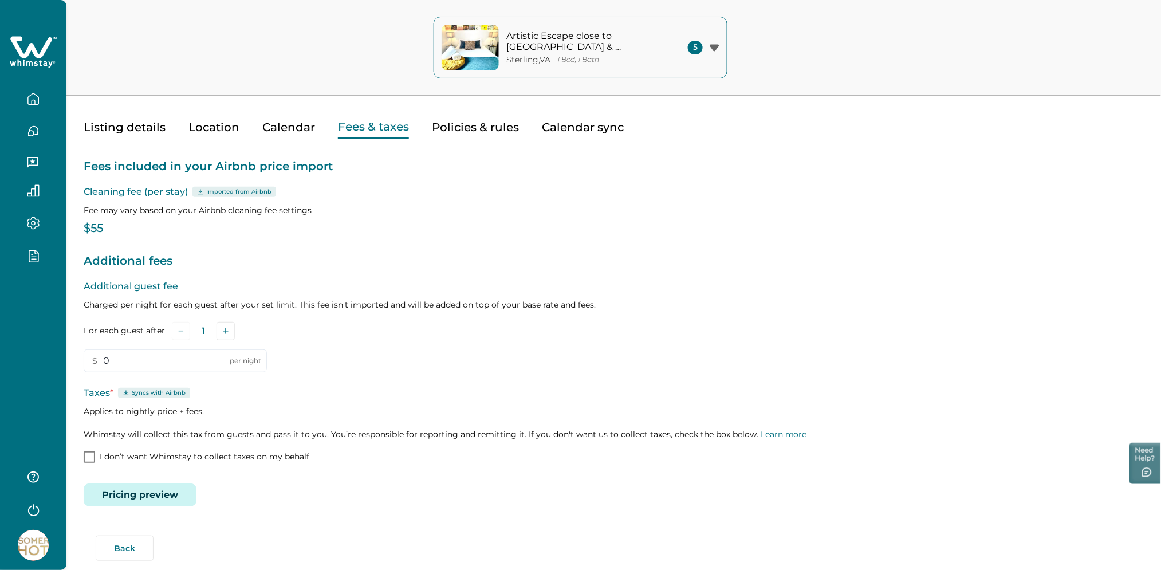
click at [154, 486] on button "Pricing preview" at bounding box center [140, 495] width 113 height 23
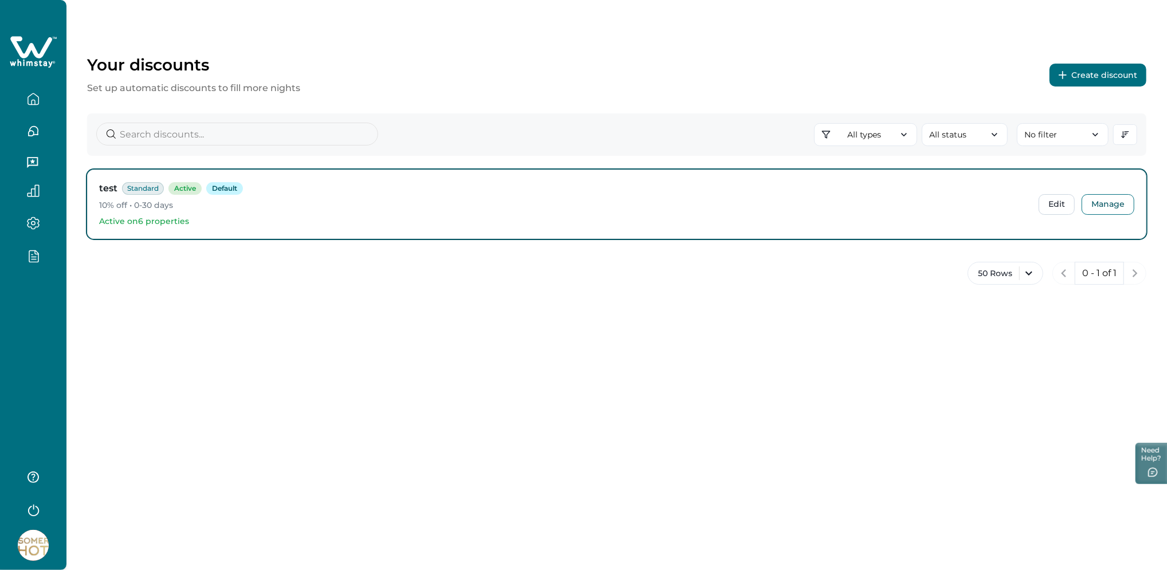
click at [307, 324] on div "Your discounts Set up automatic discounts to fill more nights Create discount A…" at bounding box center [616, 285] width 1101 height 570
click at [46, 250] on button "button" at bounding box center [33, 255] width 48 height 13
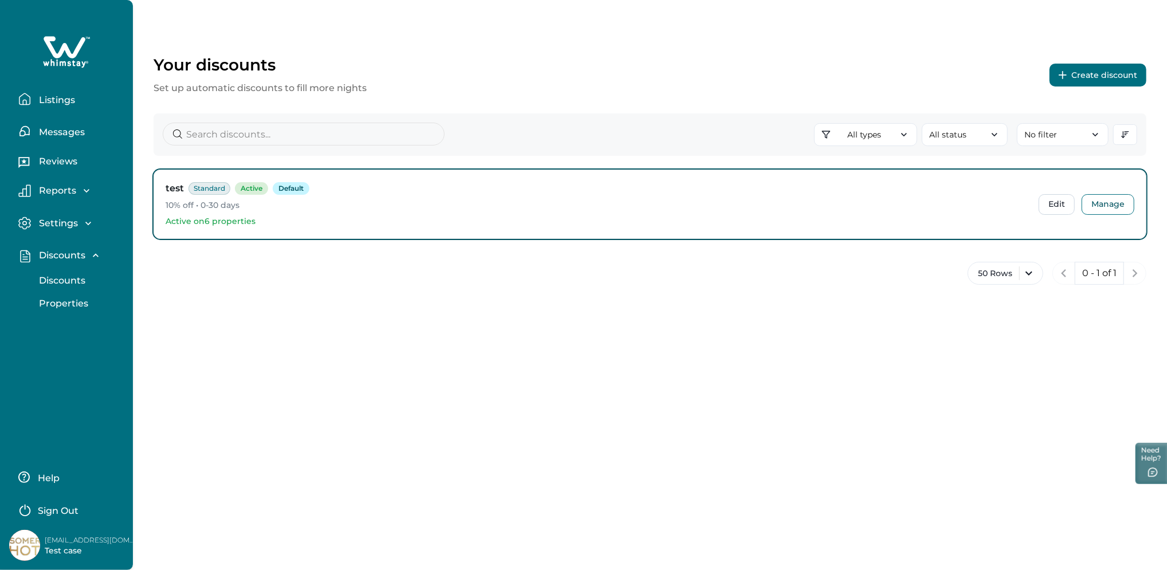
click at [53, 304] on p "Properties" at bounding box center [62, 303] width 53 height 11
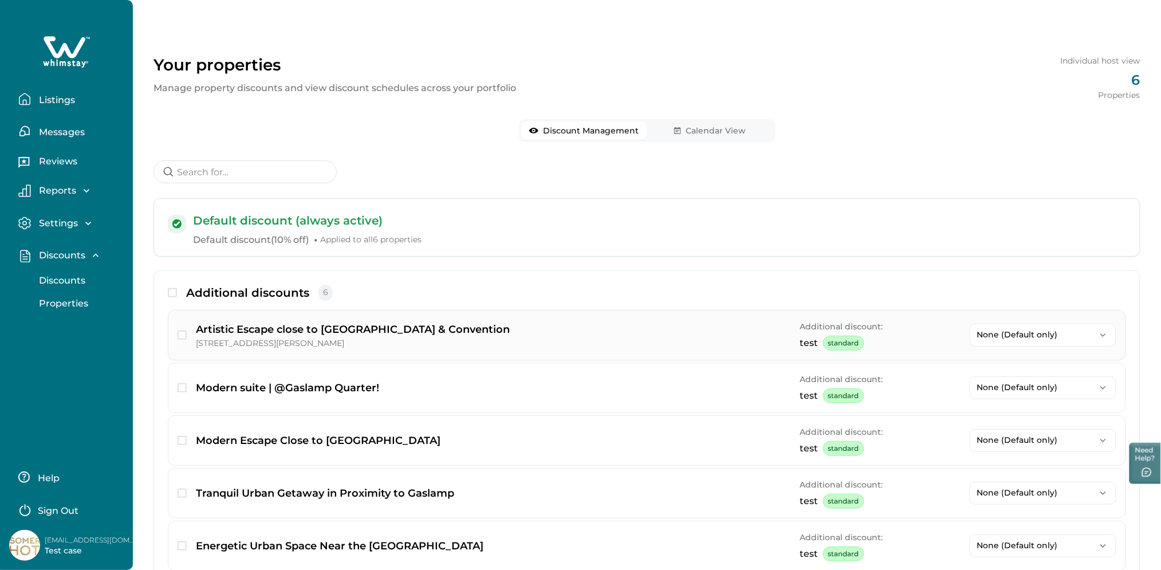
click at [1038, 337] on p "None (Default only)" at bounding box center [1036, 335] width 118 height 10
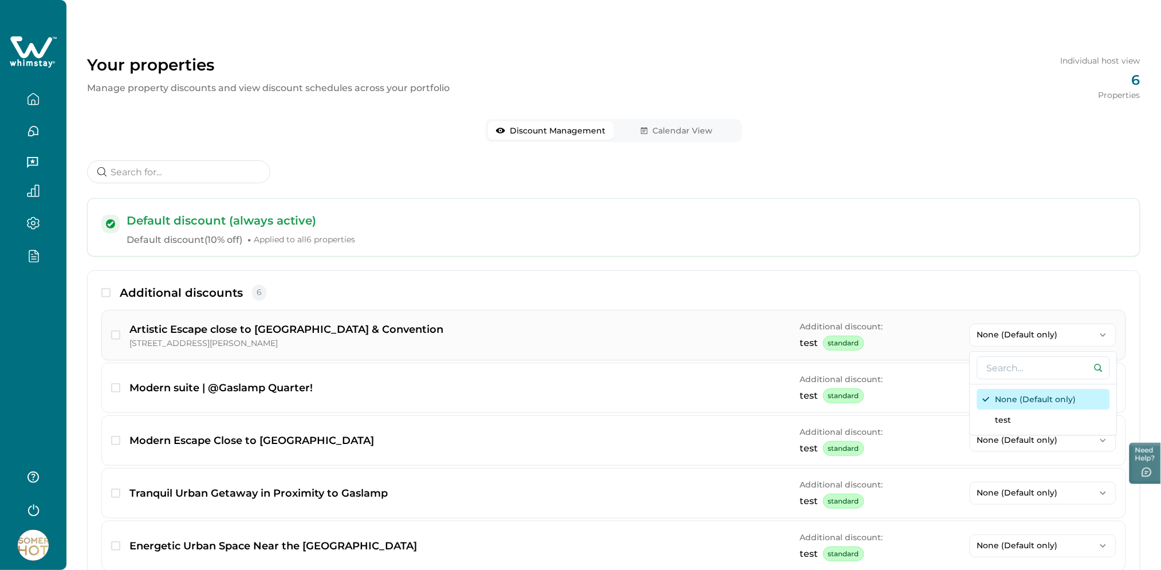
click at [1020, 401] on button "None (Default only)" at bounding box center [1043, 399] width 133 height 21
click at [113, 337] on span "button" at bounding box center [115, 335] width 9 height 9
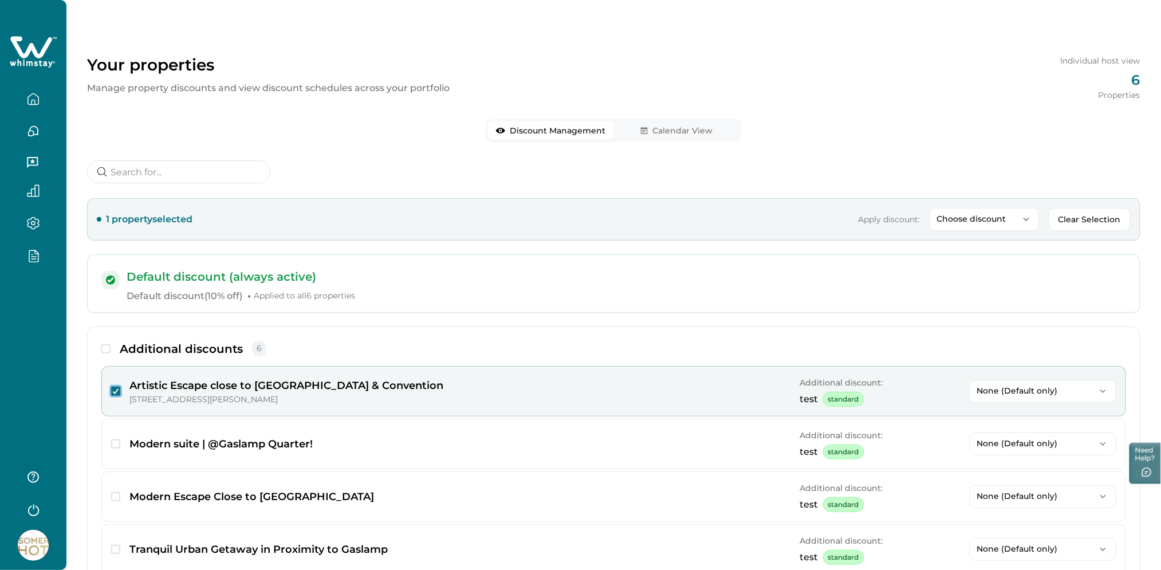
click at [978, 218] on p "Choose discount" at bounding box center [977, 219] width 81 height 10
click at [968, 287] on button "None (Default only)" at bounding box center [987, 283] width 133 height 21
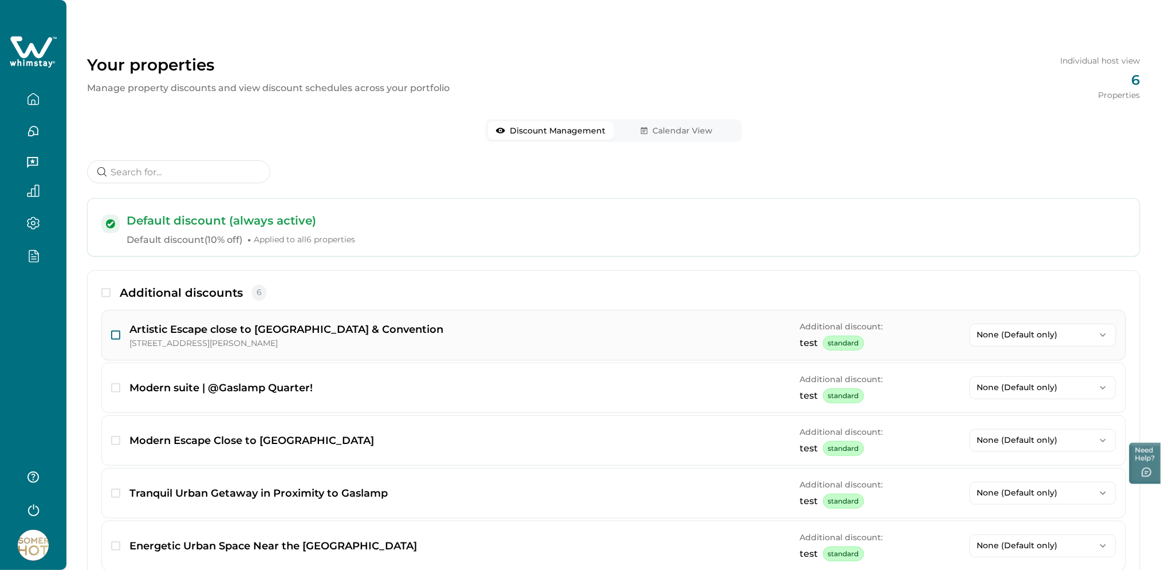
click at [116, 333] on span "button" at bounding box center [115, 335] width 9 height 9
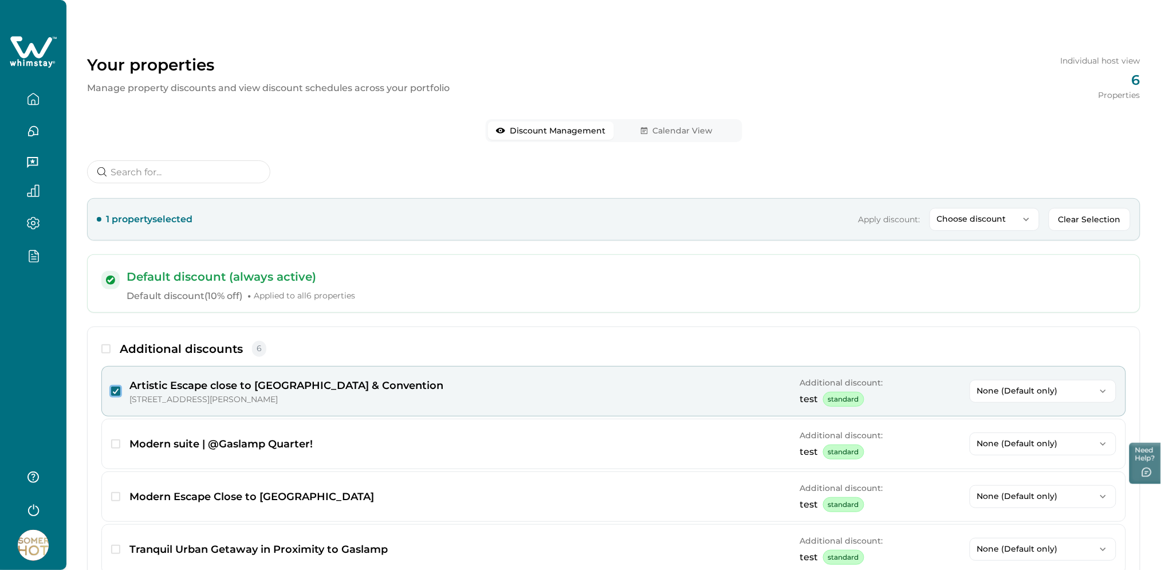
click at [960, 215] on p "Choose discount" at bounding box center [977, 219] width 81 height 10
click at [954, 294] on button "test" at bounding box center [987, 304] width 133 height 21
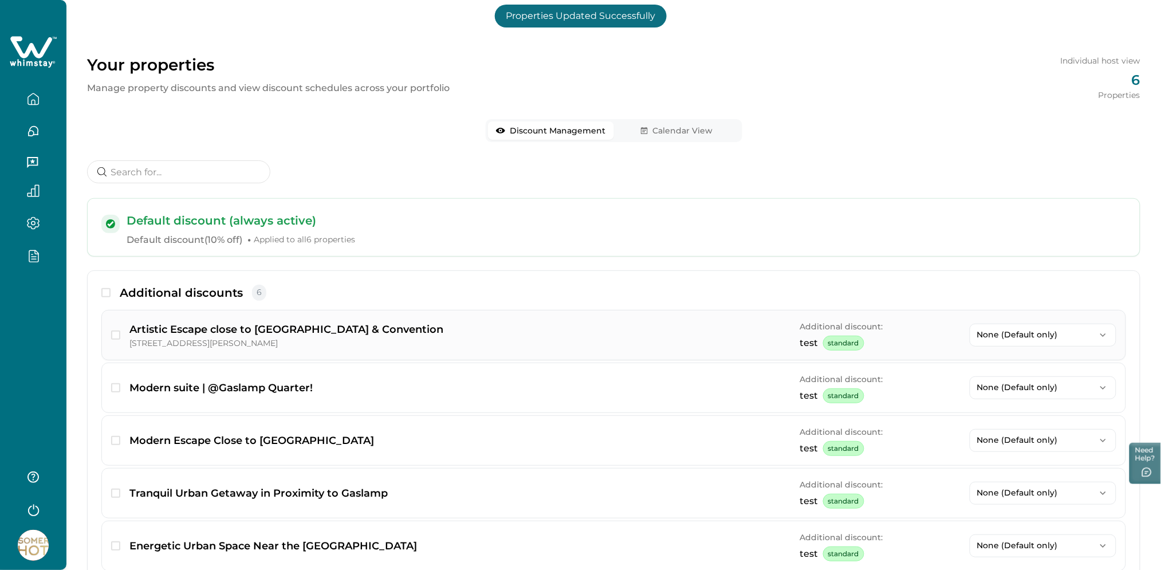
click at [1026, 340] on button "None (Default only)" at bounding box center [1043, 335] width 147 height 23
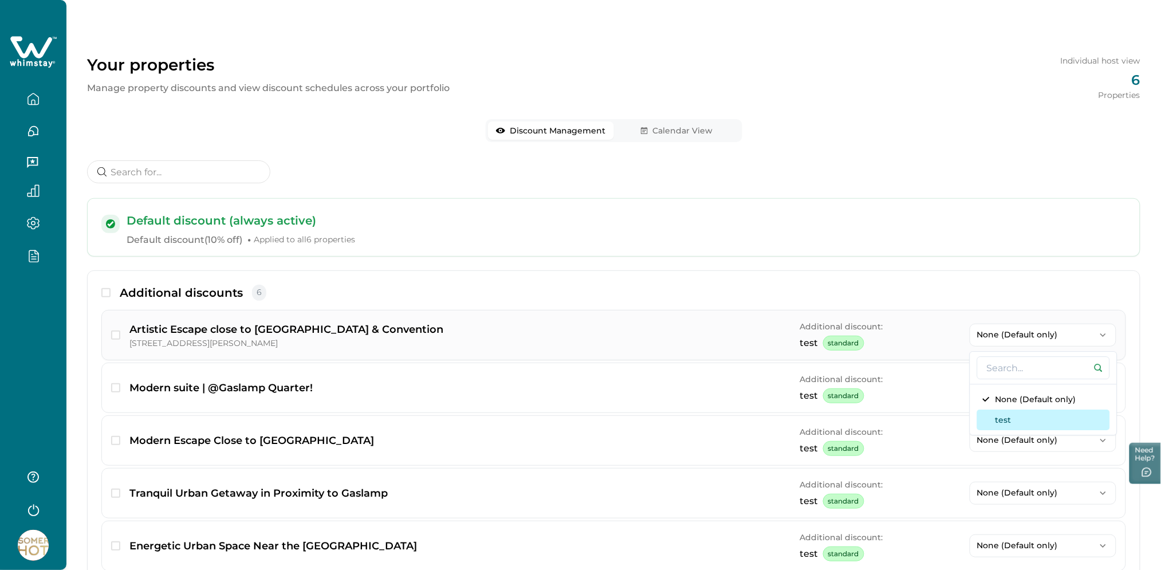
click at [1004, 411] on button "test" at bounding box center [1043, 420] width 133 height 21
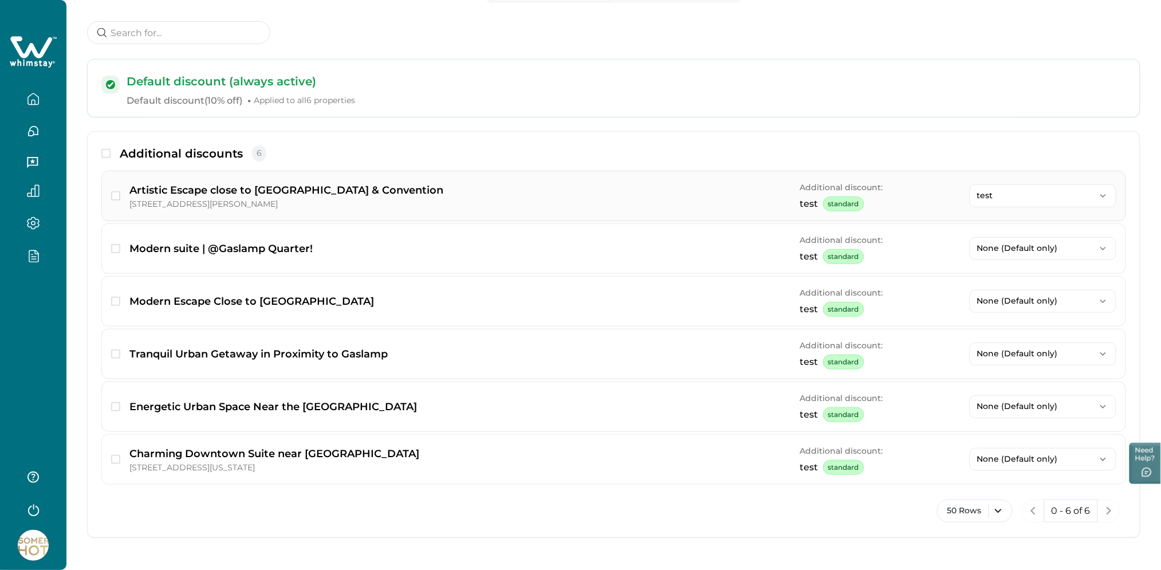
scroll to position [142, 0]
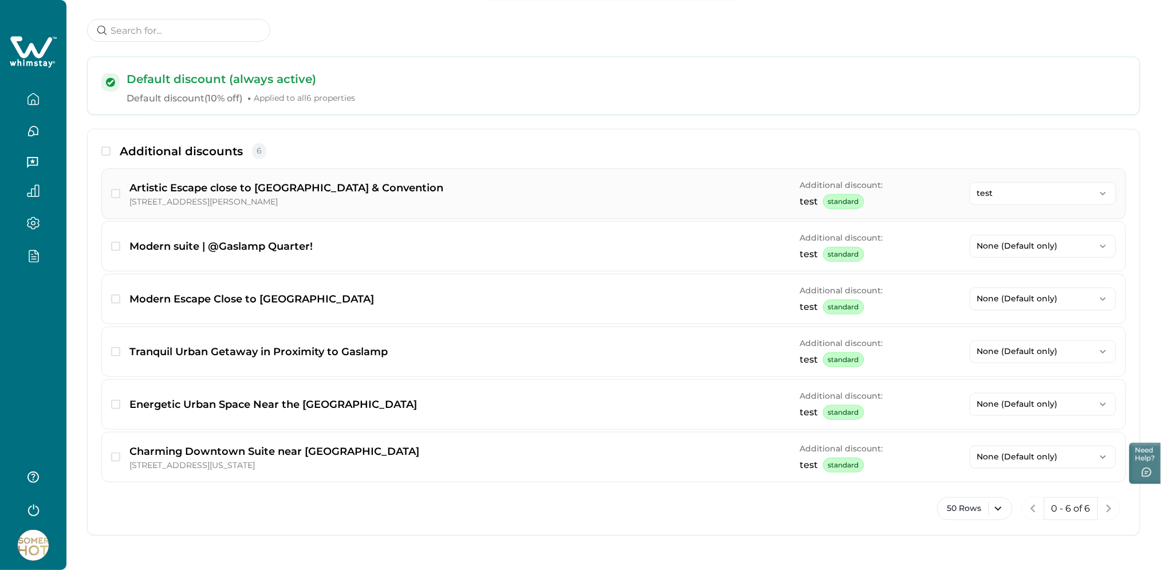
click at [1014, 195] on p "test" at bounding box center [1036, 194] width 118 height 10
drag, startPoint x: 1013, startPoint y: 268, endPoint x: 1014, endPoint y: 262, distance: 6.3
click at [1014, 262] on div "None (Default only) test" at bounding box center [1044, 268] width 147 height 50
click at [1014, 262] on button "None (Default only)" at bounding box center [1043, 258] width 133 height 21
click at [1024, 201] on button "None (Default only)" at bounding box center [1043, 193] width 147 height 23
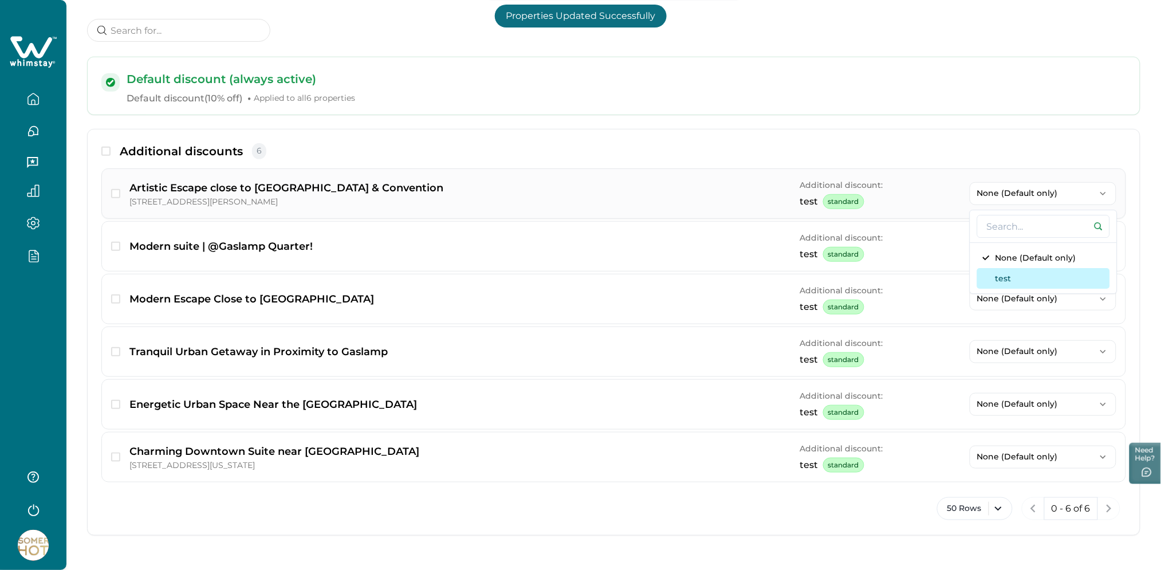
click at [1006, 271] on button "test" at bounding box center [1043, 278] width 133 height 21
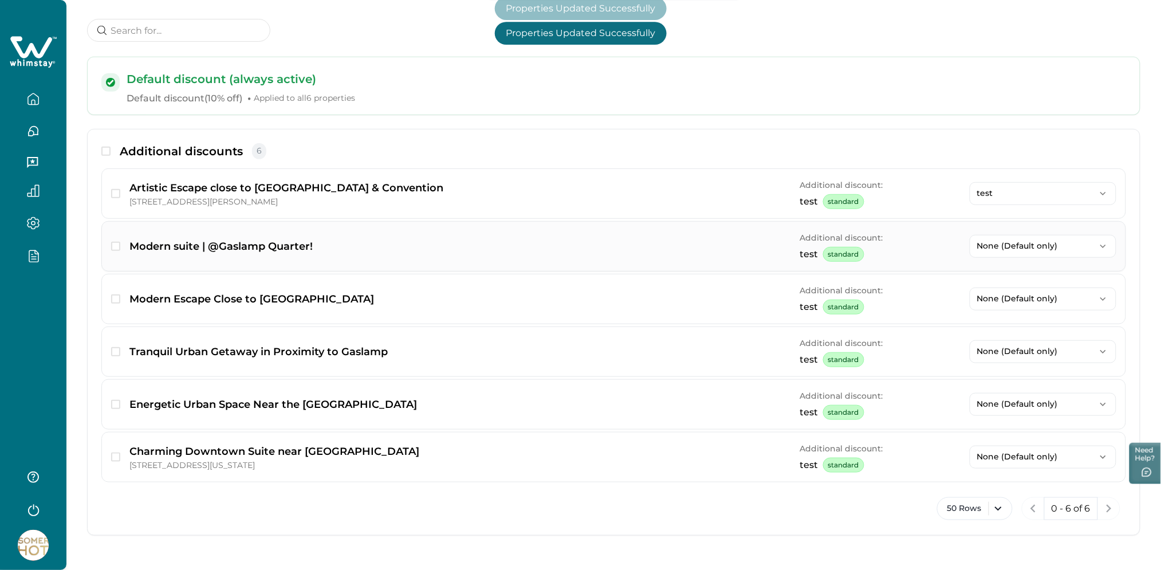
click at [1016, 247] on p "None (Default only)" at bounding box center [1036, 246] width 118 height 10
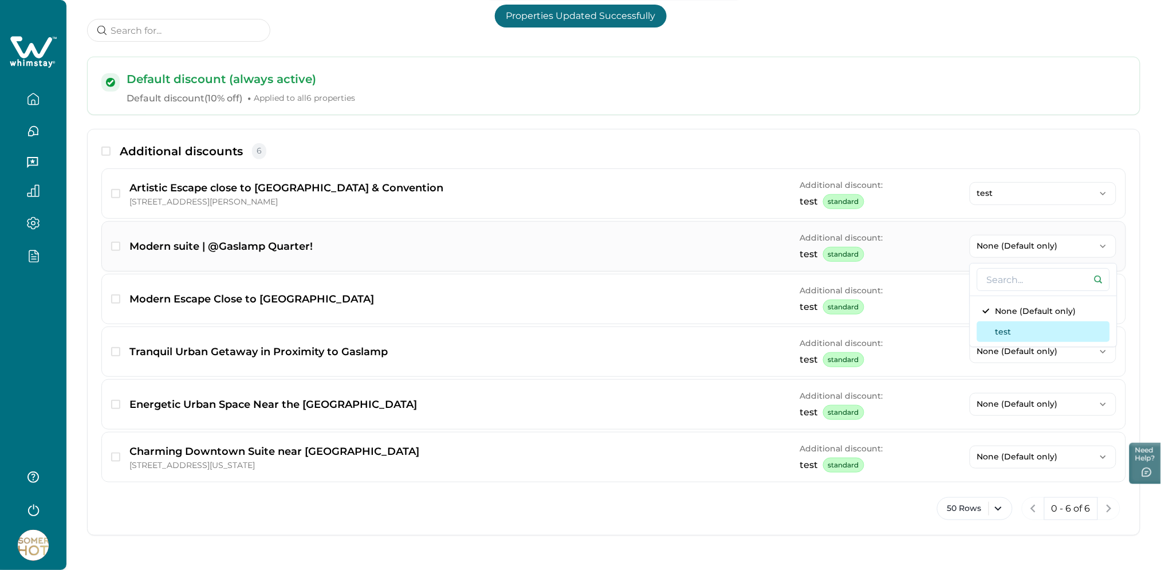
click at [1011, 323] on button "test" at bounding box center [1043, 331] width 133 height 21
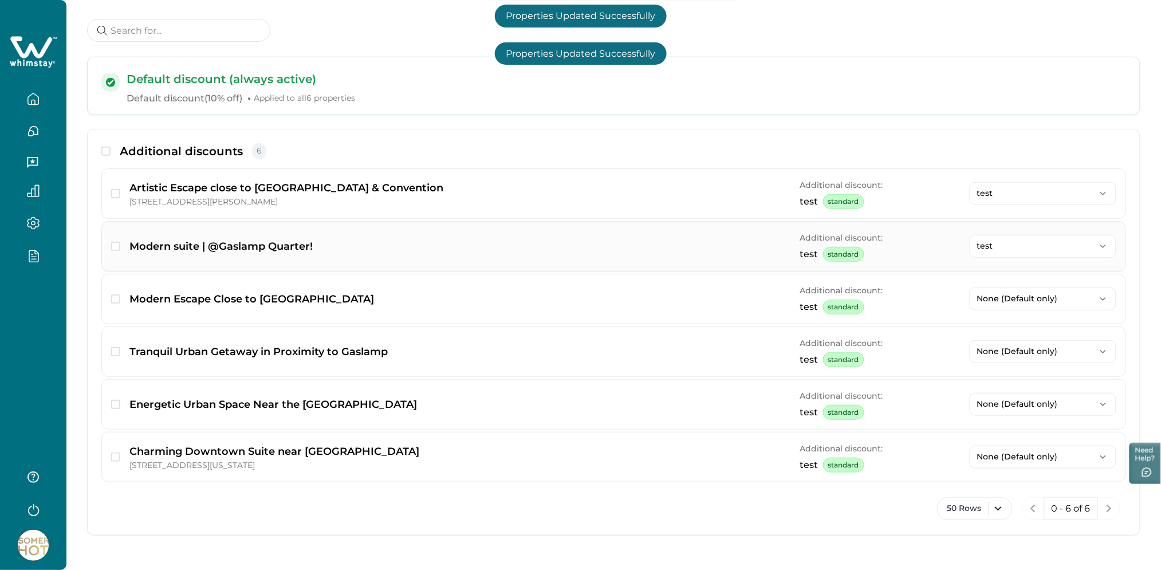
click at [1004, 241] on p "test" at bounding box center [1036, 246] width 118 height 10
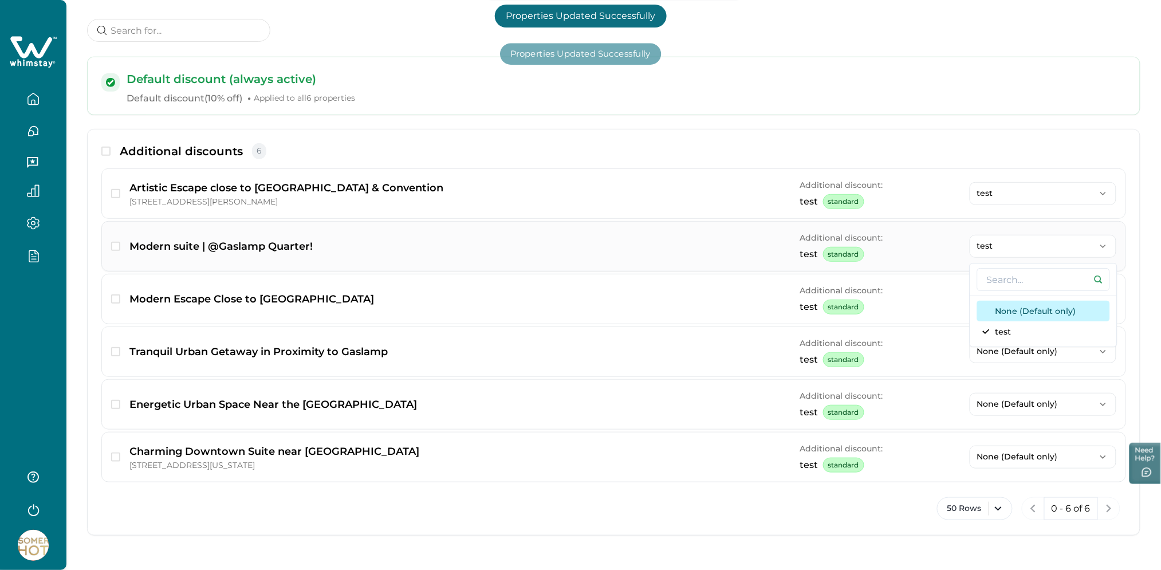
click at [1016, 302] on button "None (Default only)" at bounding box center [1043, 311] width 133 height 21
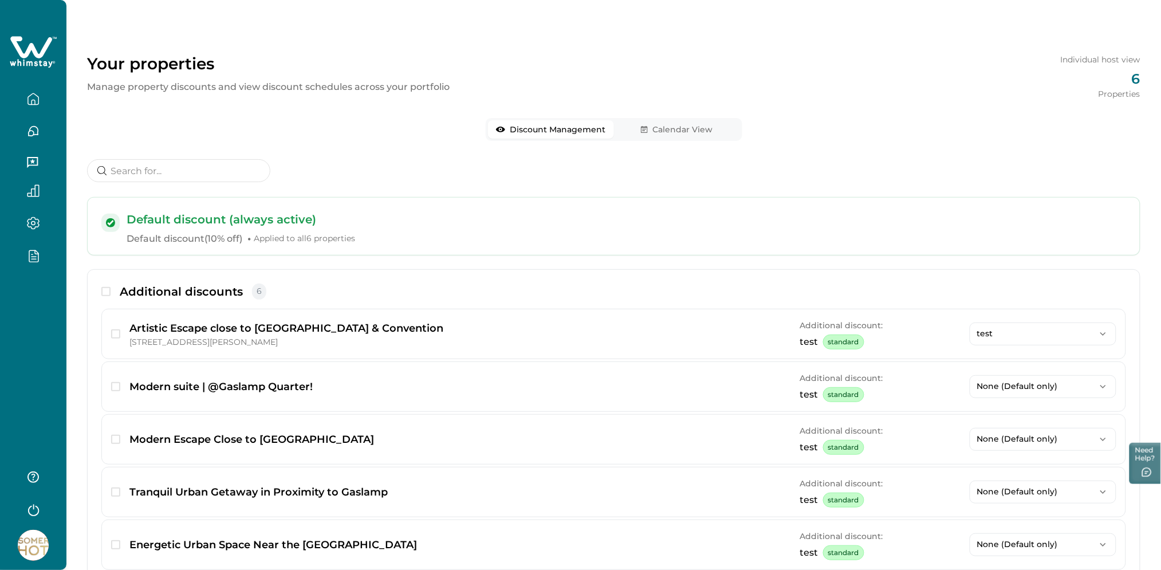
scroll to position [0, 0]
